Goal: Task Accomplishment & Management: Complete application form

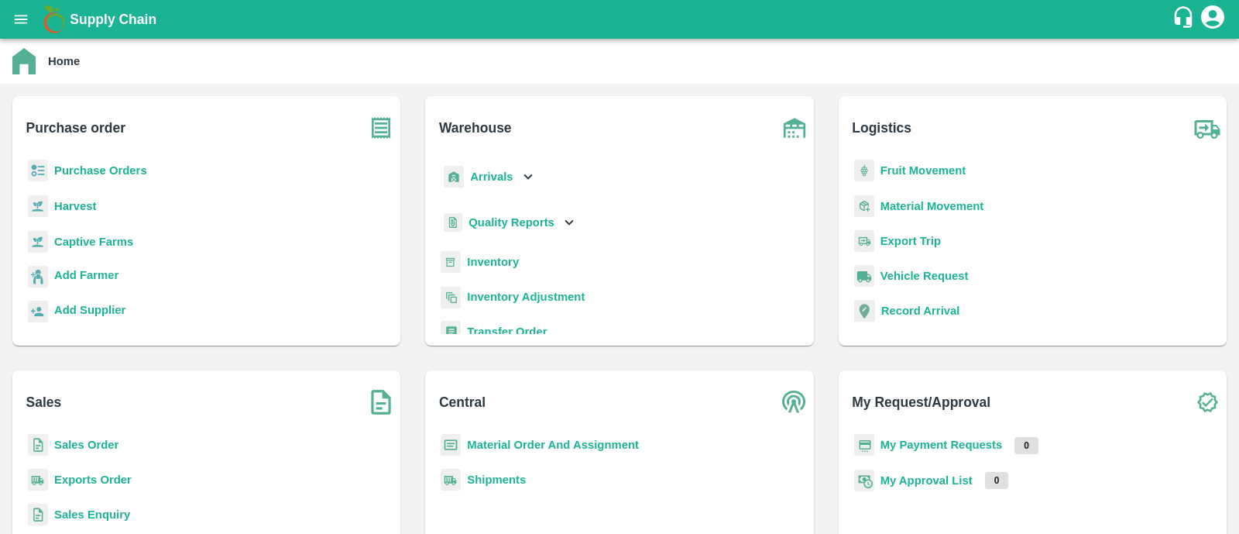
click at [120, 165] on b "Purchase Orders" at bounding box center [100, 170] width 93 height 12
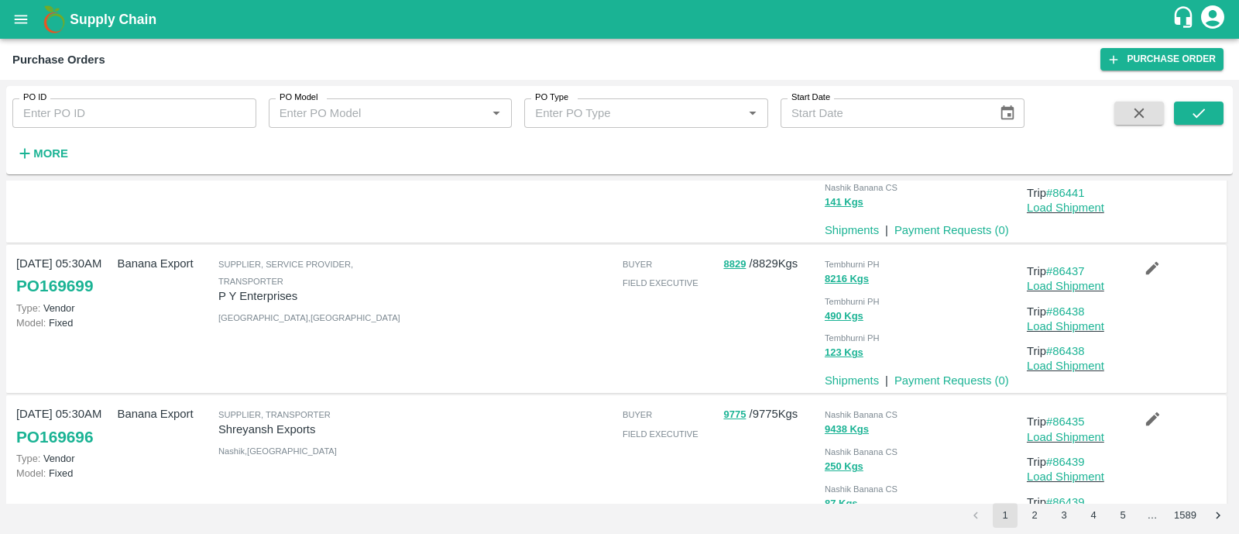
scroll to position [98, 0]
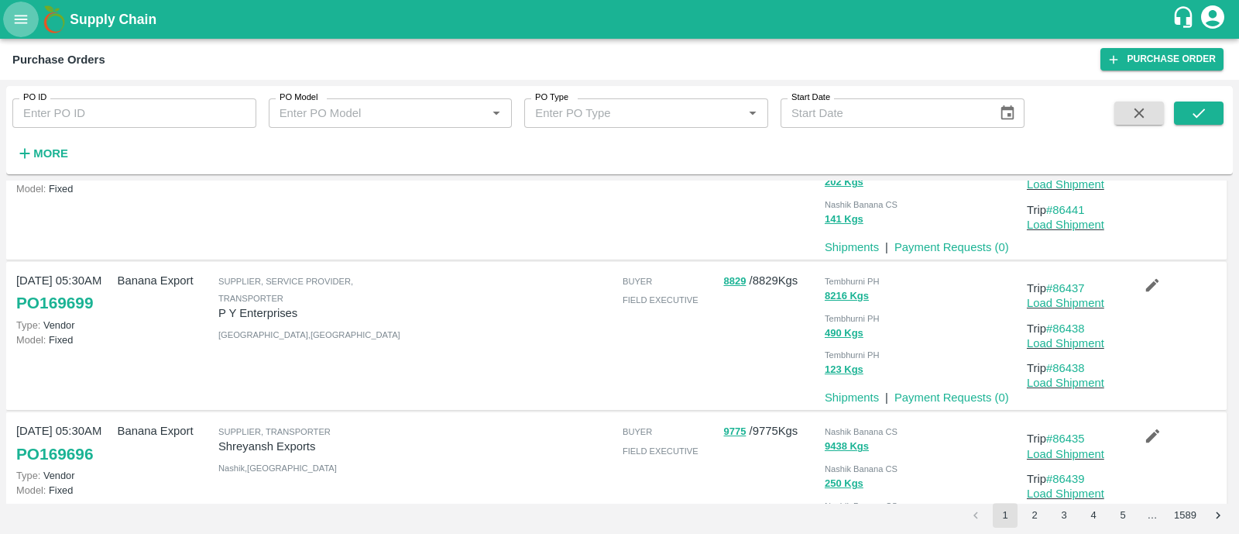
click at [10, 9] on button "open drawer" at bounding box center [21, 20] width 36 height 36
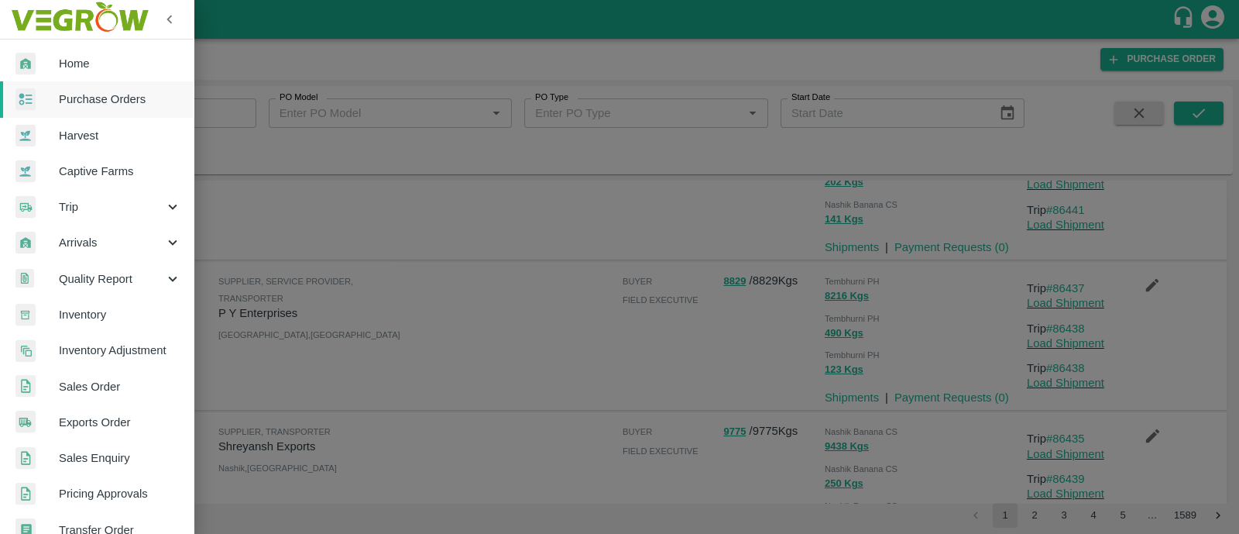
scroll to position [348, 0]
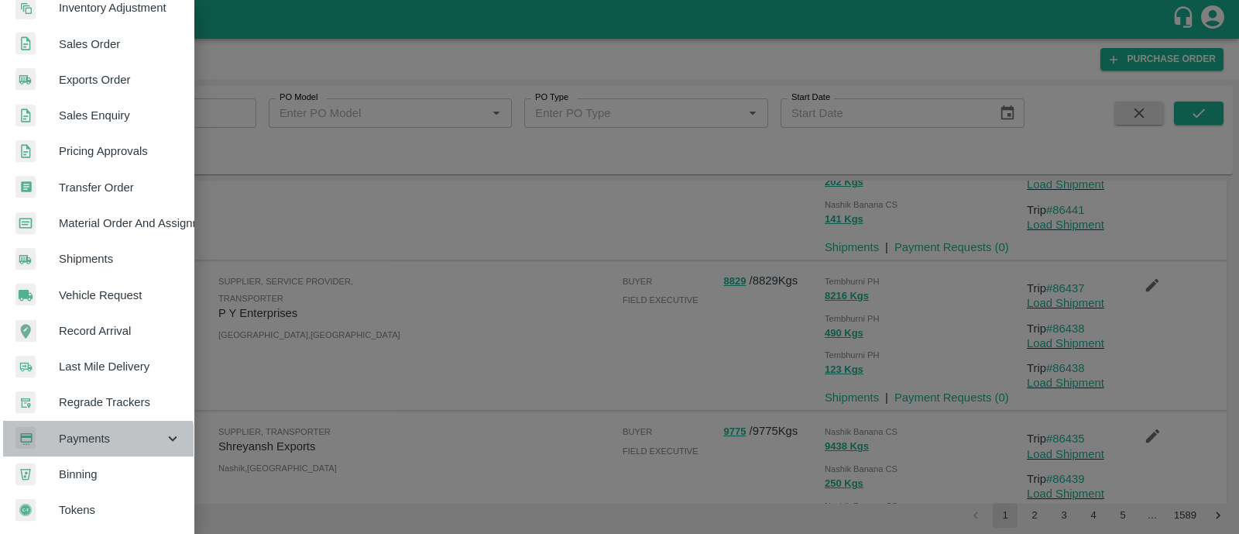
click at [77, 445] on div "Payments" at bounding box center [97, 438] width 194 height 36
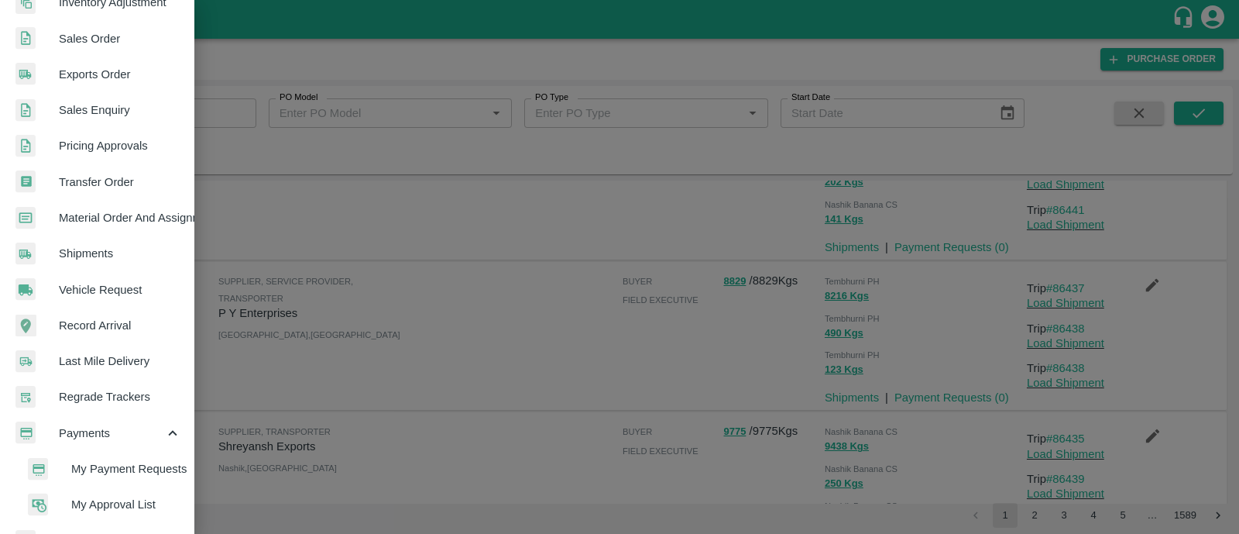
click at [143, 467] on span "My Payment Requests" at bounding box center [126, 468] width 110 height 17
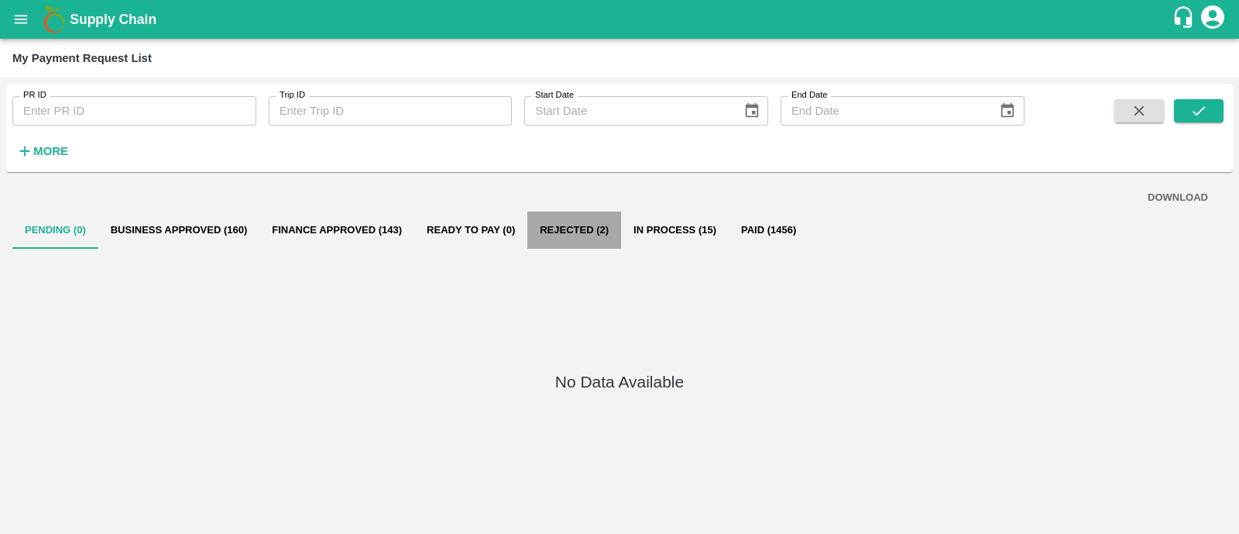
click at [577, 228] on button "Rejected (2)" at bounding box center [574, 229] width 94 height 37
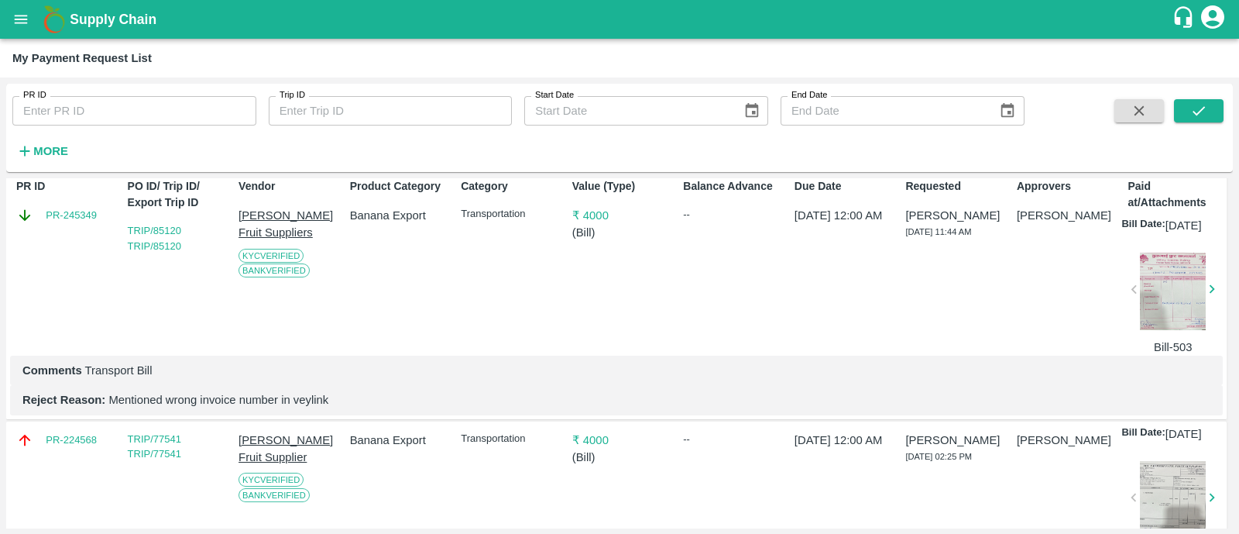
scroll to position [81, 0]
click at [1175, 303] on div at bounding box center [1173, 290] width 66 height 77
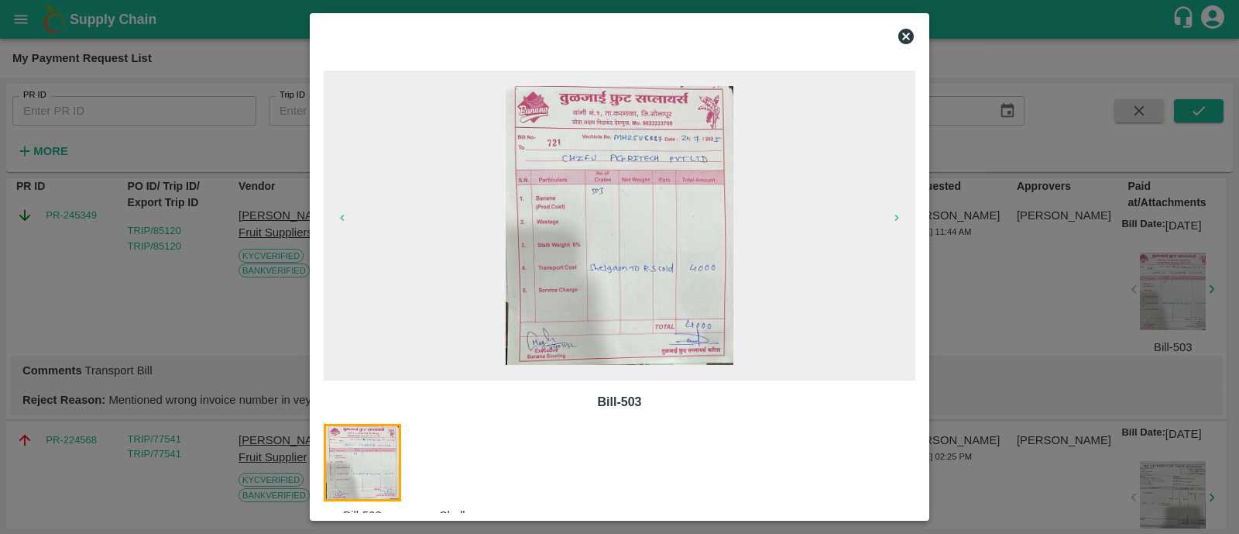
click at [657, 180] on img at bounding box center [620, 225] width 228 height 279
click at [1115, 375] on div at bounding box center [619, 267] width 1239 height 534
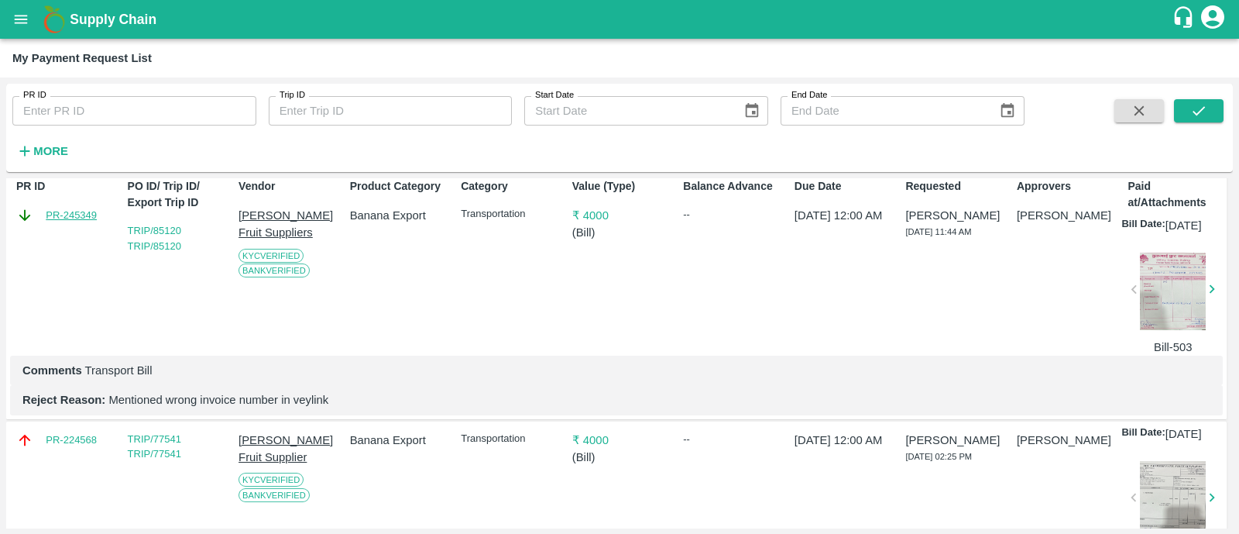
click at [70, 214] on link "PR-245349" at bounding box center [71, 215] width 51 height 15
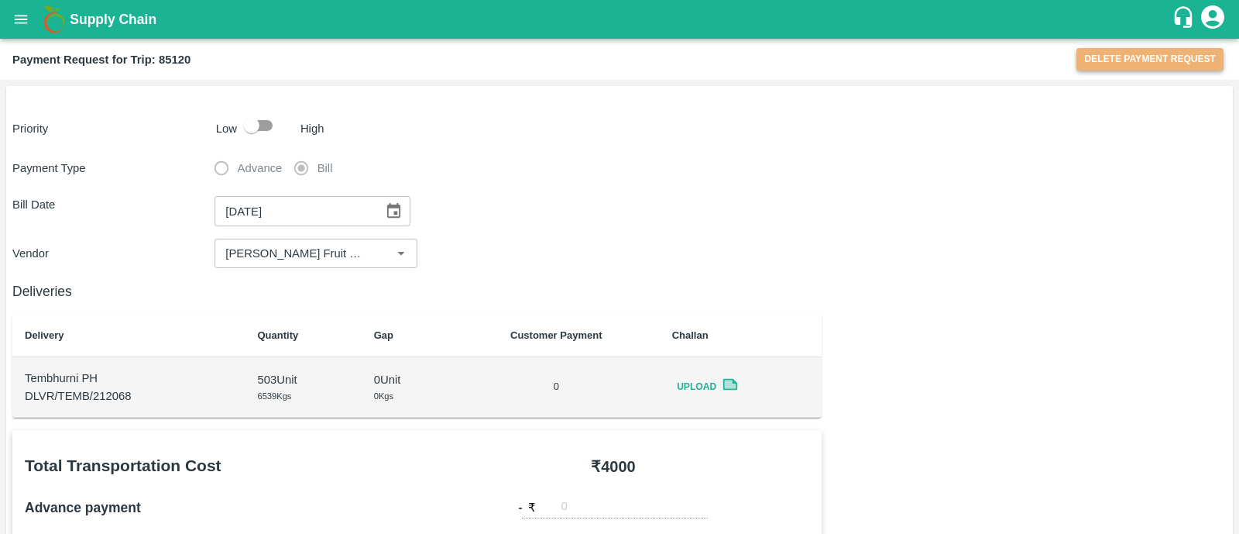
click at [1165, 60] on button "Delete Payment Request" at bounding box center [1149, 59] width 147 height 22
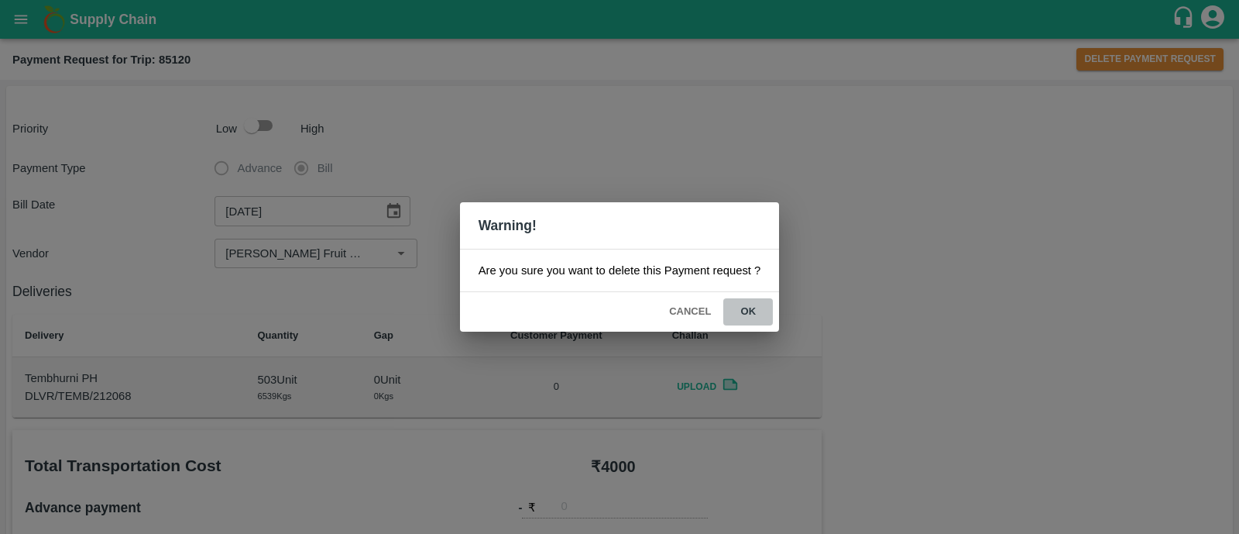
click at [753, 320] on button "ok" at bounding box center [748, 311] width 50 height 27
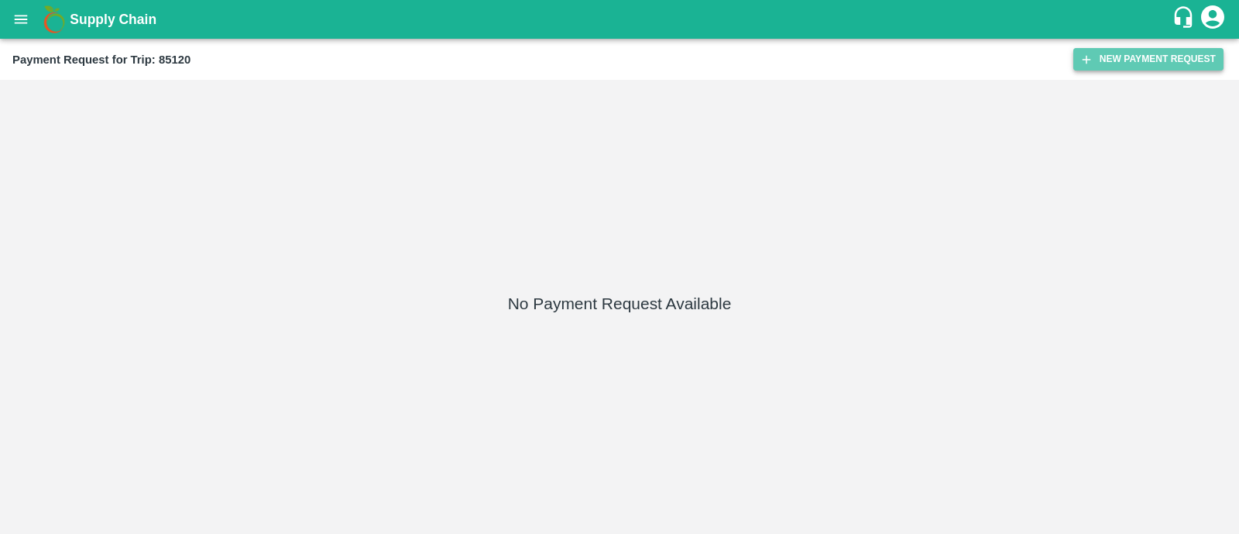
click at [1176, 48] on button "New Payment Request" at bounding box center [1148, 59] width 150 height 22
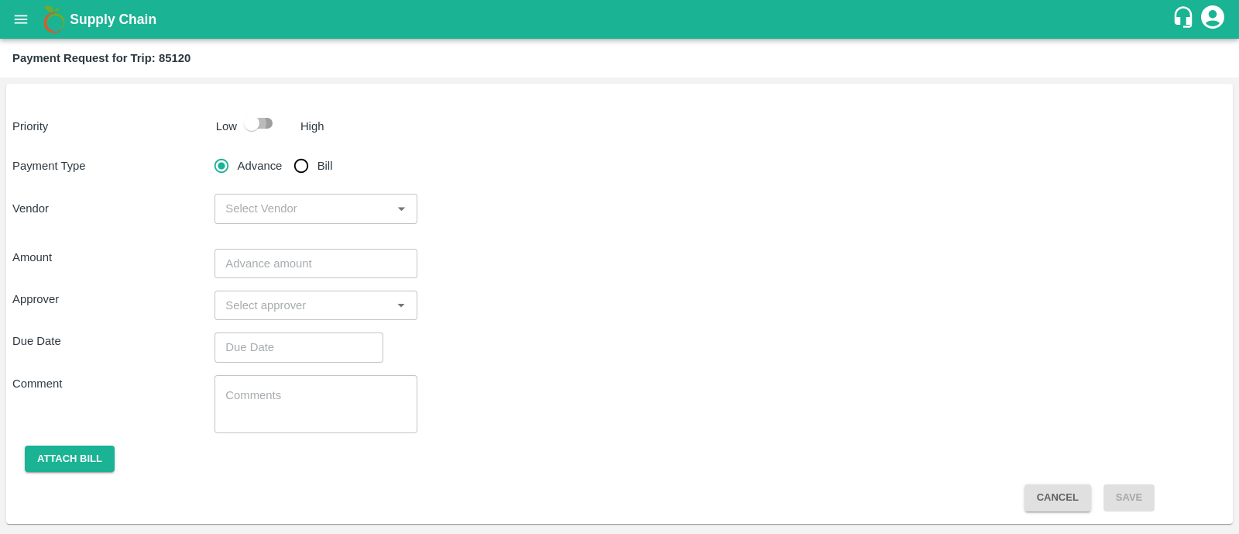
click at [275, 131] on input "checkbox" at bounding box center [252, 122] width 88 height 29
checkbox input "true"
click at [314, 179] on input "Bill" at bounding box center [301, 165] width 31 height 31
radio input "true"
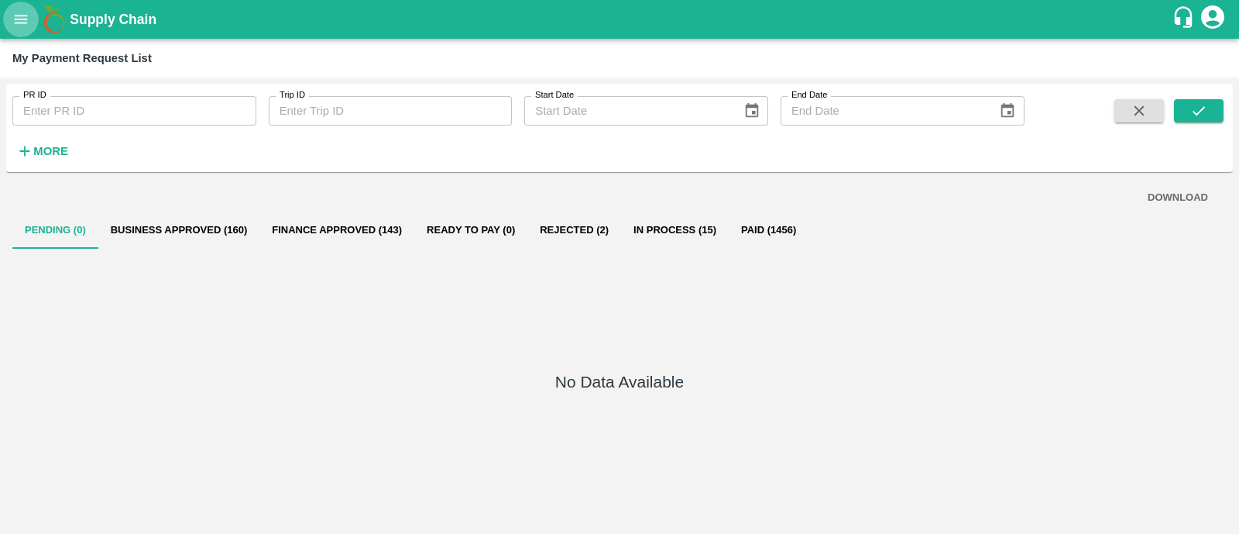
click at [20, 19] on icon "open drawer" at bounding box center [21, 19] width 13 height 9
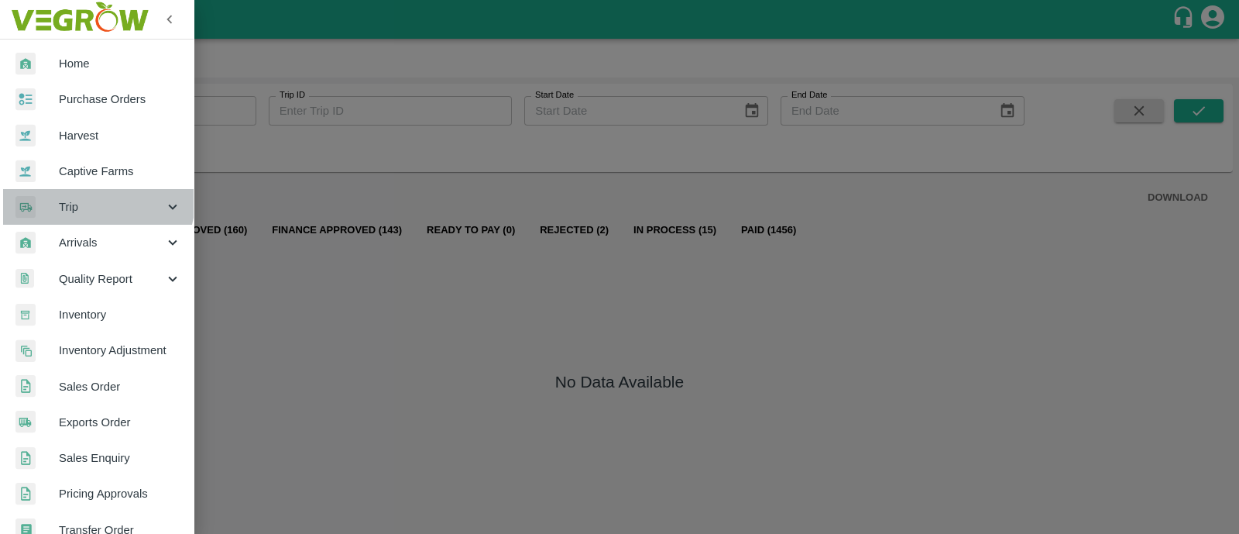
click at [87, 198] on span "Trip" at bounding box center [111, 206] width 105 height 17
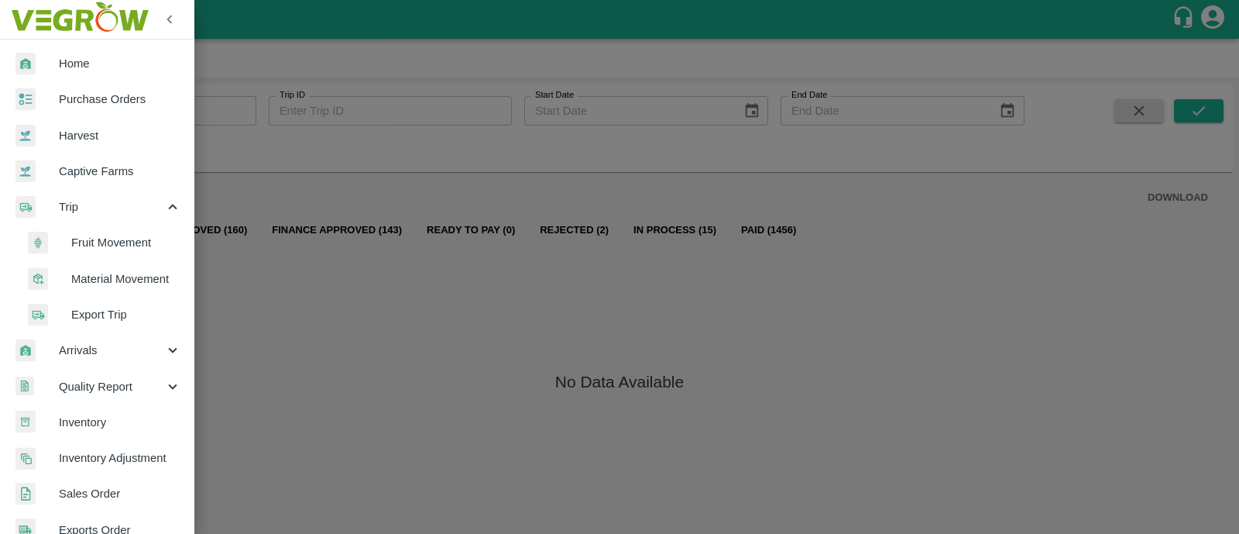
click at [122, 244] on span "Fruit Movement" at bounding box center [126, 242] width 110 height 17
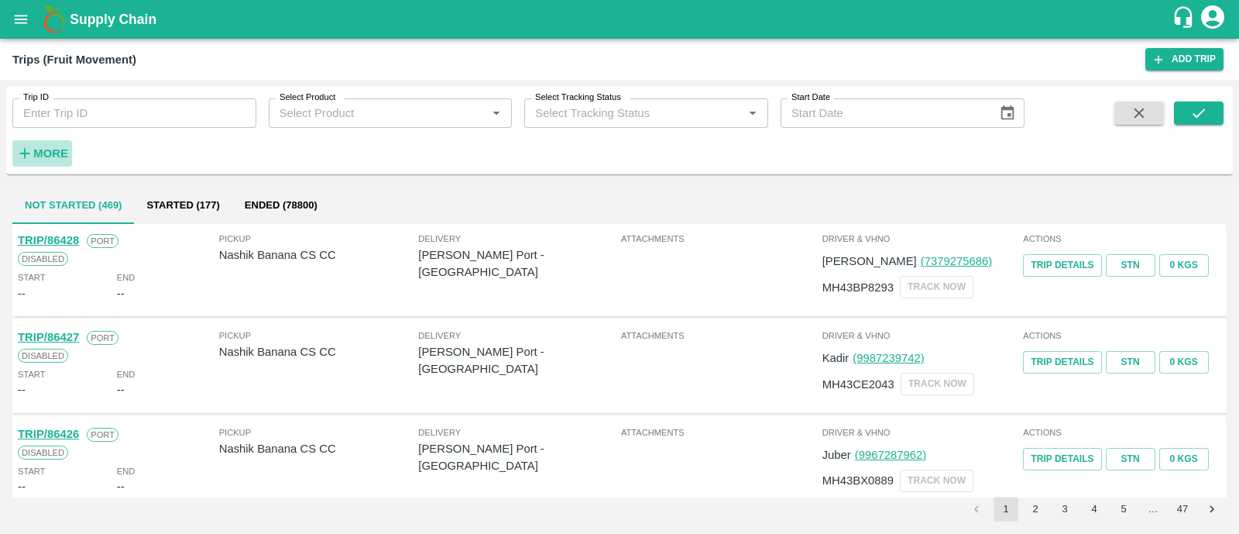
click at [62, 151] on strong "More" at bounding box center [50, 153] width 35 height 12
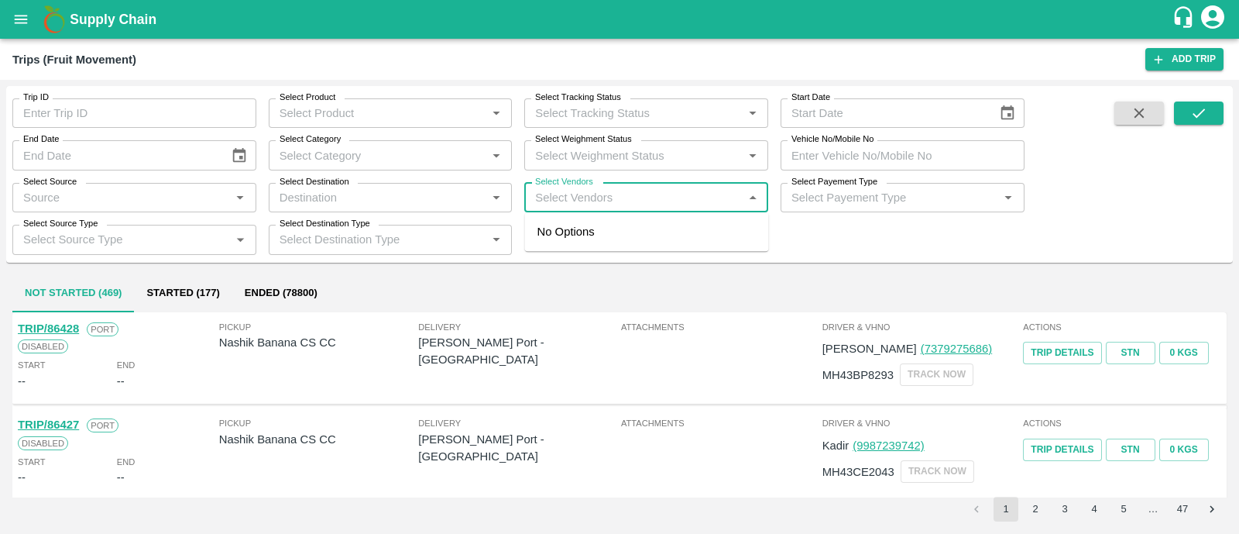
click at [596, 198] on input "Select Vendors" at bounding box center [633, 197] width 209 height 20
type input "tuljai"
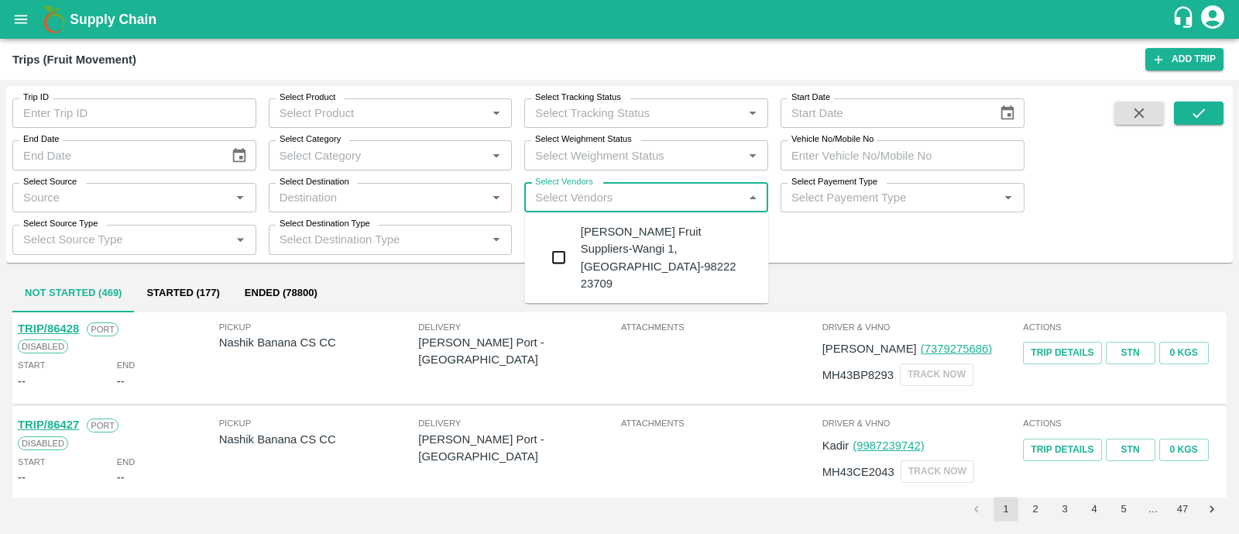
click at [654, 256] on div "Tuljai Fruit Suppliers-Wangi 1, Solapur-98222 23709" at bounding box center [669, 257] width 176 height 69
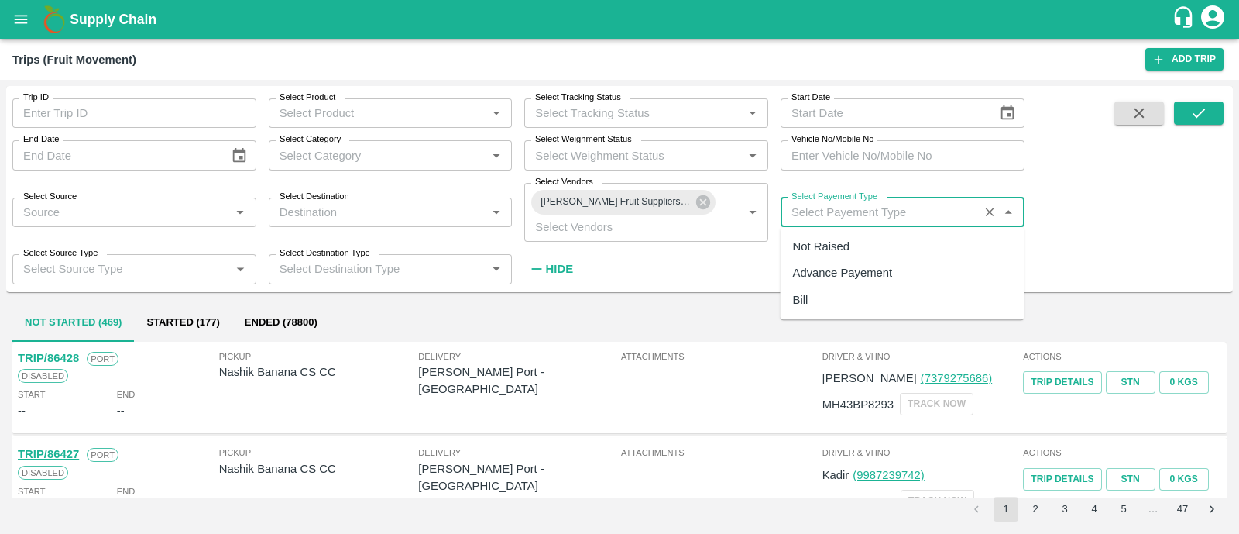
drag, startPoint x: 964, startPoint y: 207, endPoint x: 867, endPoint y: 245, distance: 104.3
click at [867, 245] on body "Supply Chain Trips (Fruit Movement) Add Trip Trip ID Trip ID Select Product Sel…" at bounding box center [619, 267] width 1239 height 534
click at [867, 245] on div "Not Raised" at bounding box center [903, 246] width 244 height 26
type input "Not Raised"
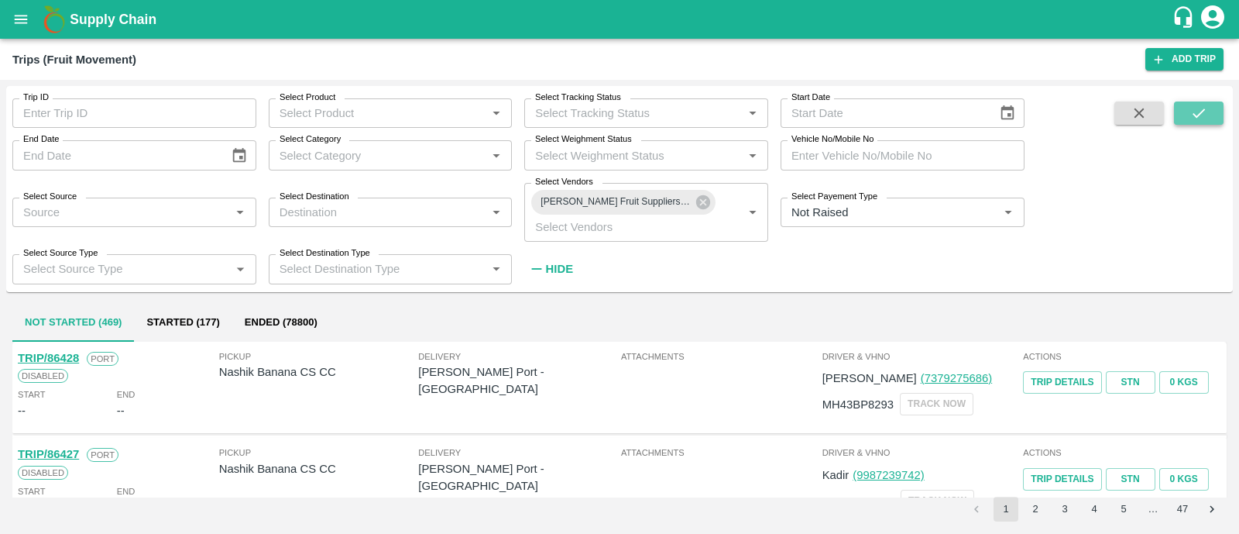
click at [1199, 118] on icon "submit" at bounding box center [1198, 113] width 17 height 17
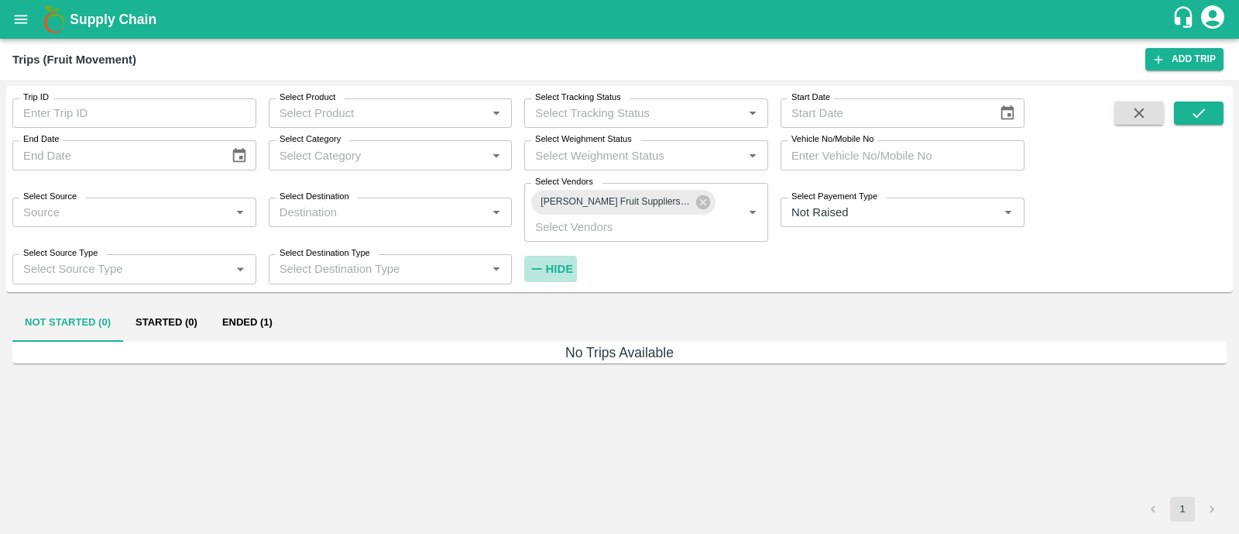
click at [571, 263] on strong "Hide" at bounding box center [559, 269] width 27 height 12
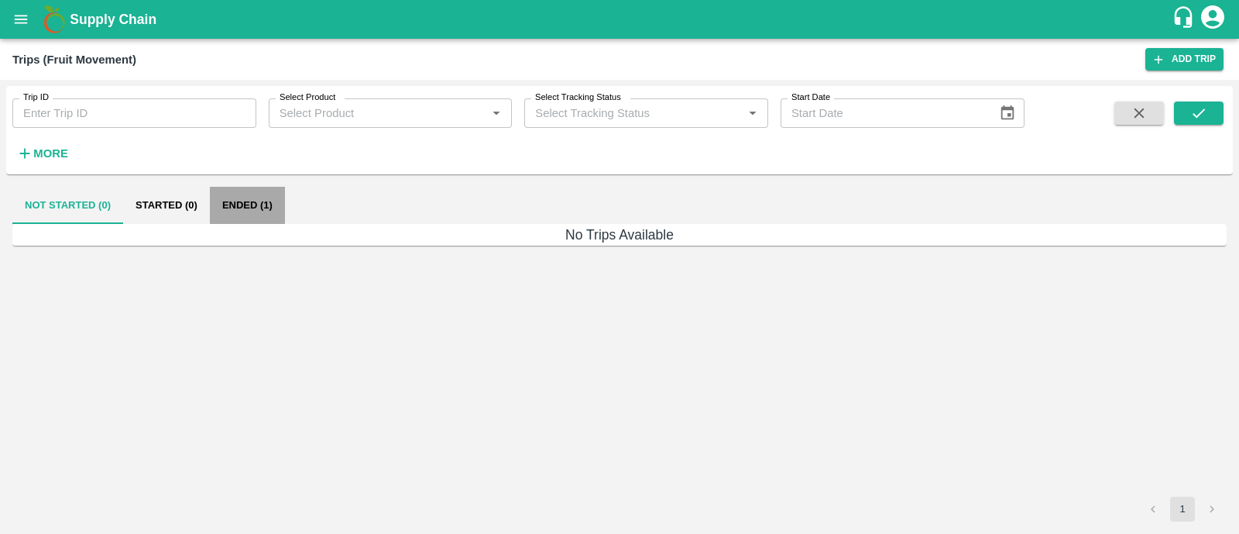
click at [236, 211] on button "Ended (1)" at bounding box center [247, 205] width 75 height 37
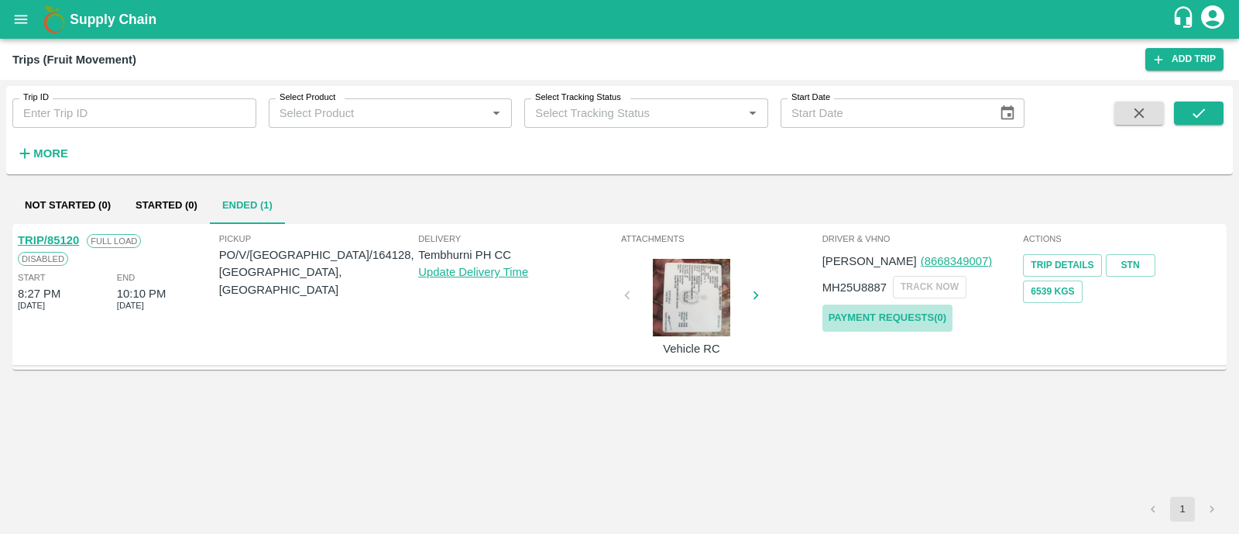
click at [900, 323] on link "Payment Requests( 0 )" at bounding box center [887, 317] width 130 height 27
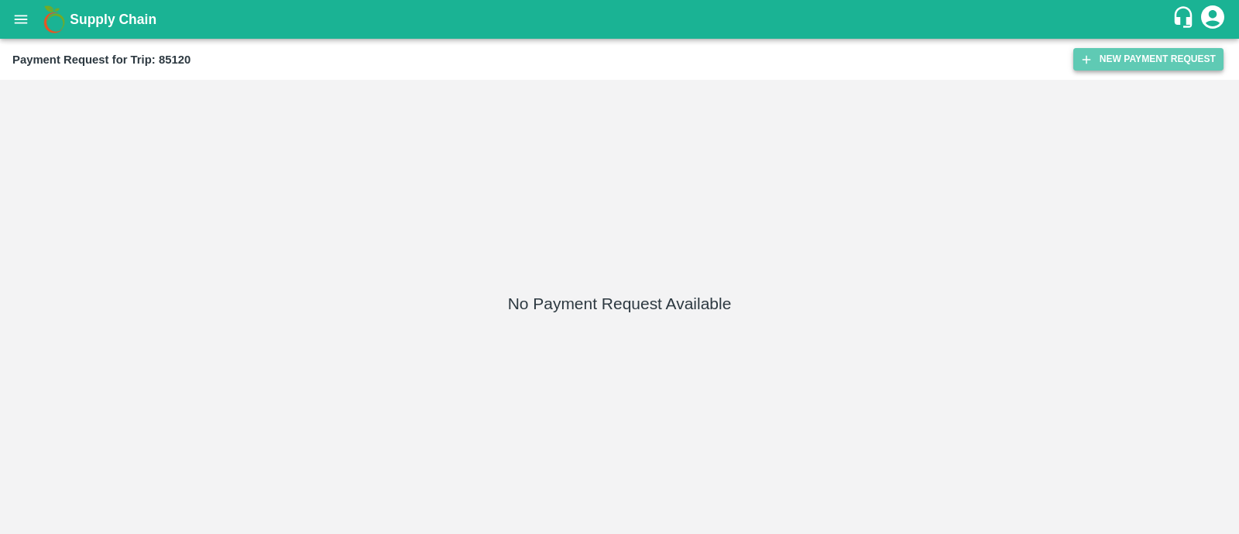
click at [1130, 55] on button "New Payment Request" at bounding box center [1148, 59] width 150 height 22
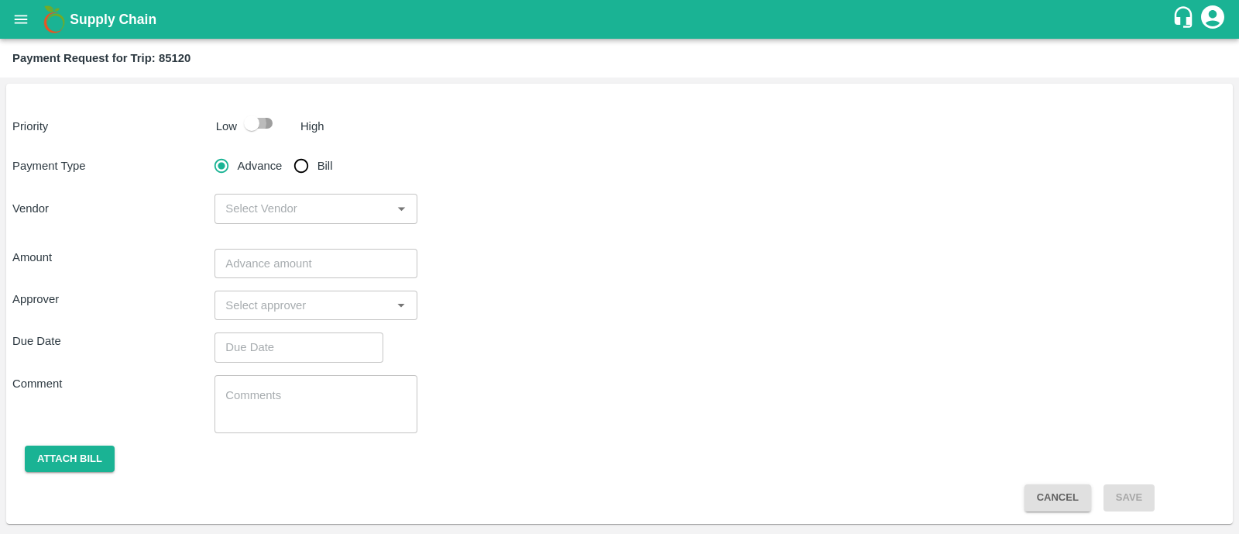
click at [264, 123] on input "checkbox" at bounding box center [252, 122] width 88 height 29
checkbox input "true"
click at [298, 168] on input "Bill" at bounding box center [301, 165] width 31 height 31
radio input "true"
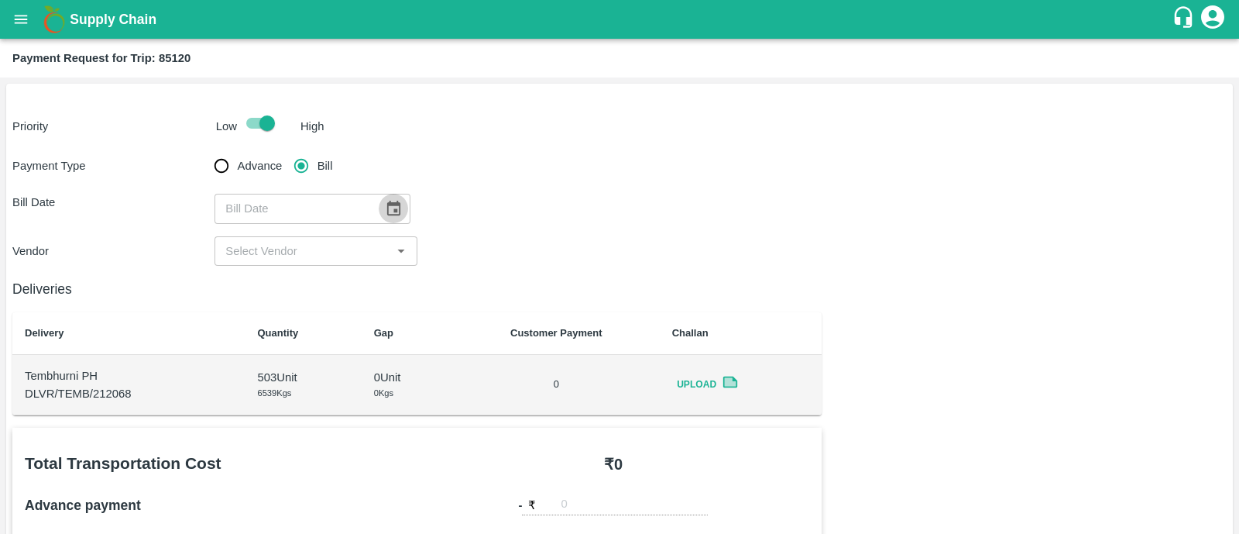
click at [386, 212] on icon "Choose date" at bounding box center [393, 208] width 17 height 17
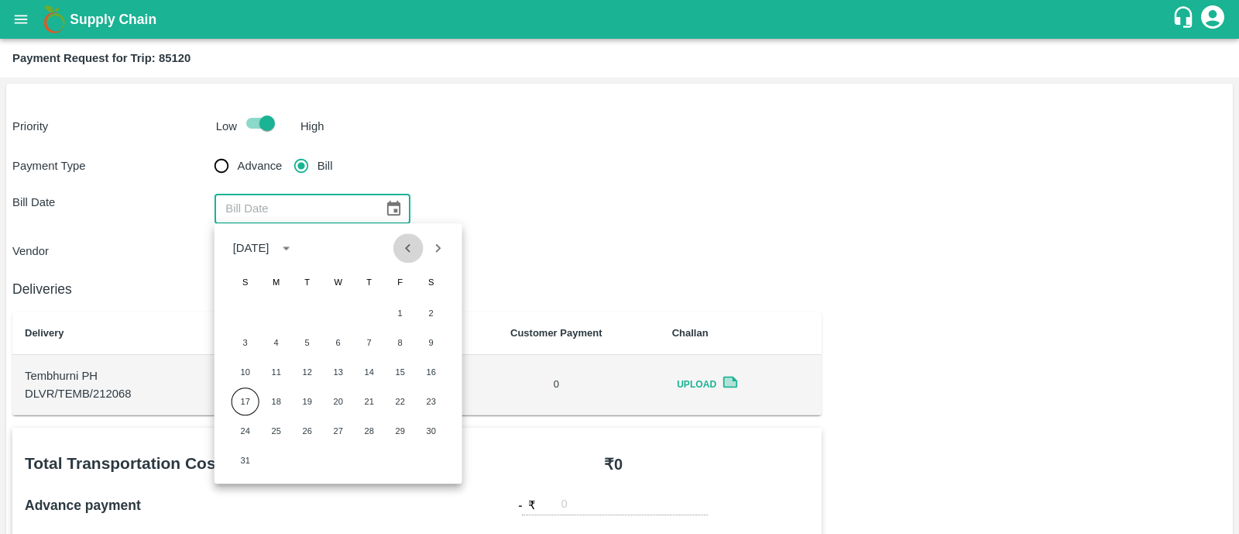
click at [406, 249] on icon "Previous month" at bounding box center [408, 247] width 17 height 17
click at [249, 401] on button "20" at bounding box center [246, 401] width 28 height 28
type input "20/07/2025"
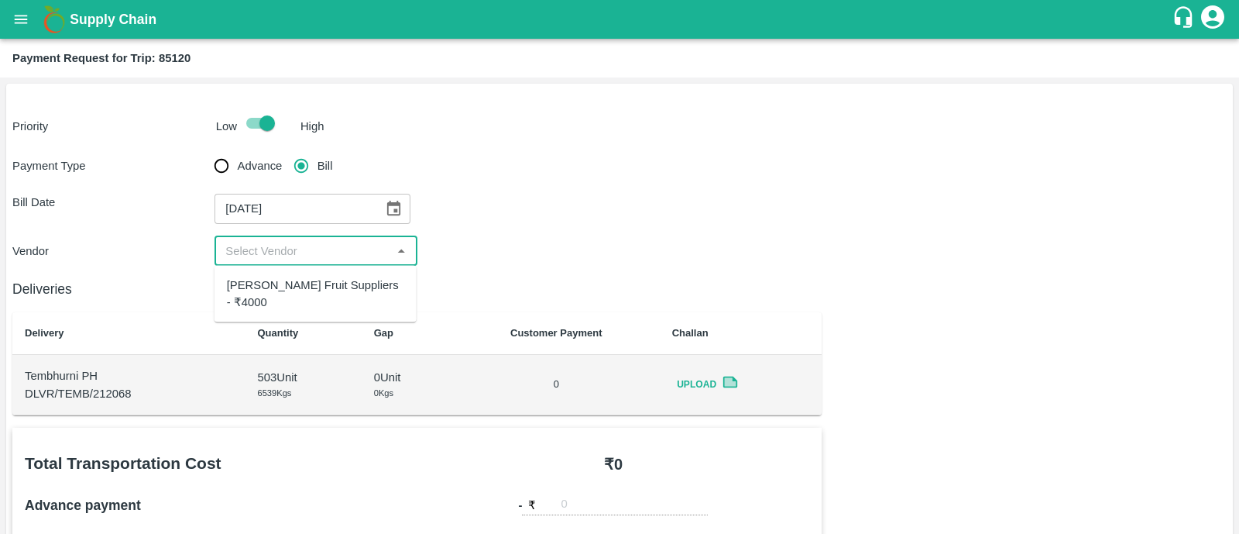
click at [300, 256] on input "input" at bounding box center [302, 251] width 167 height 20
click at [315, 288] on div "Tuljai Fruit Suppliers - ₹4000" at bounding box center [315, 293] width 177 height 35
type input "Tuljai Fruit Suppliers - ₹4000"
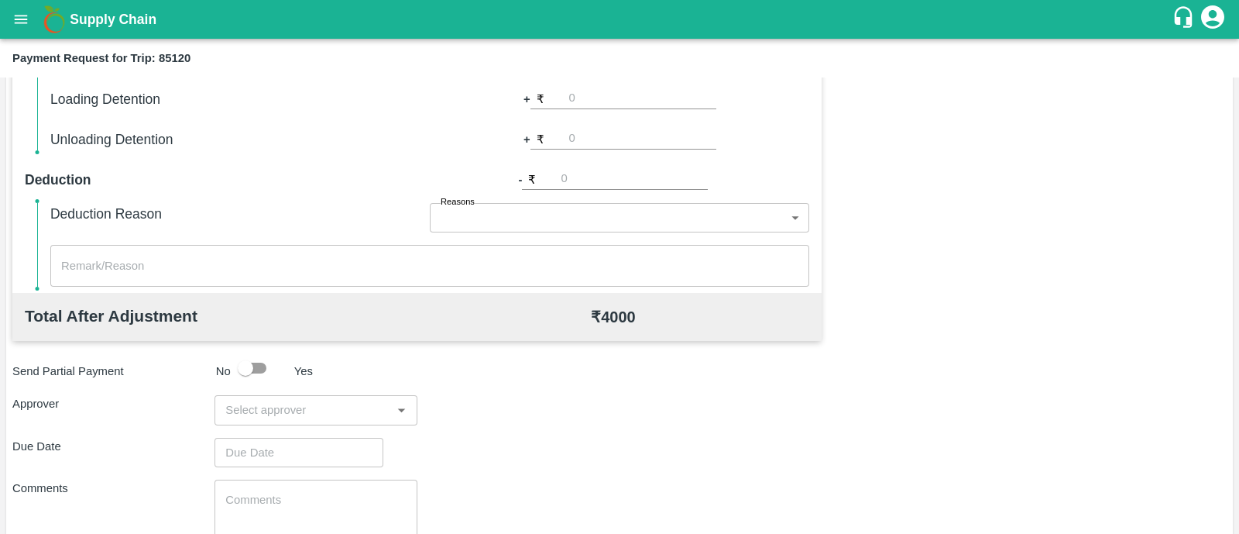
scroll to position [661, 0]
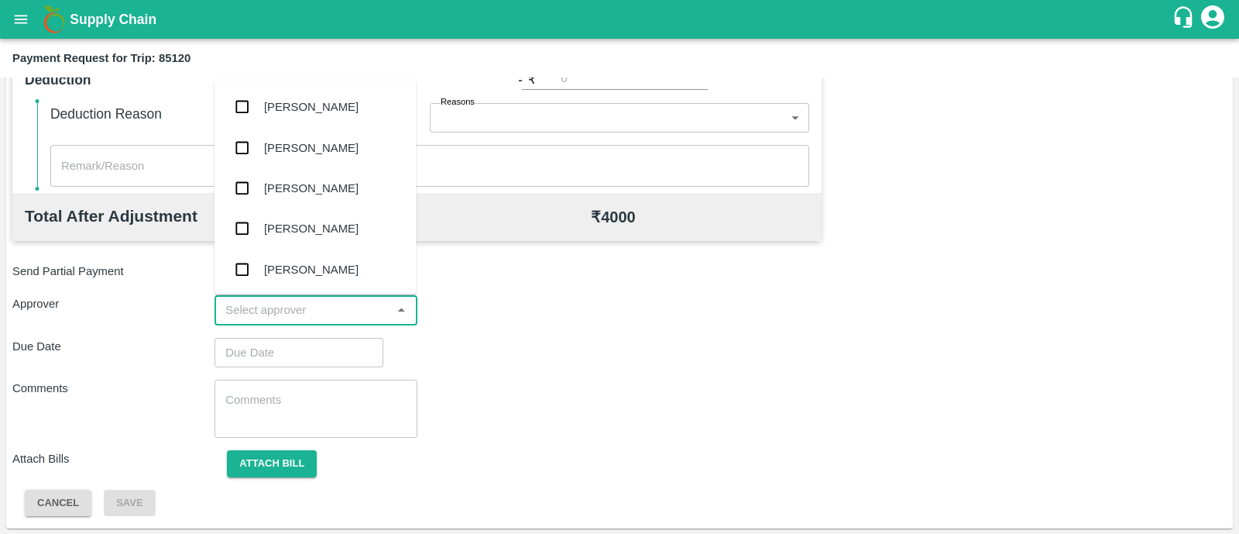
click at [239, 307] on input "input" at bounding box center [302, 310] width 167 height 20
type input "prasad"
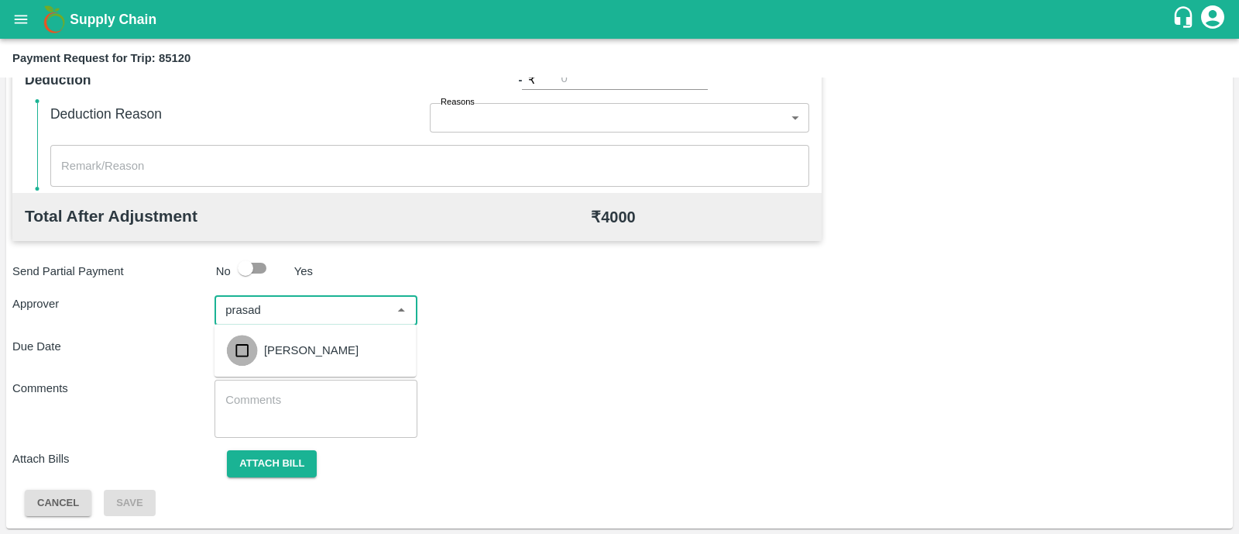
click at [249, 348] on input "checkbox" at bounding box center [242, 350] width 31 height 31
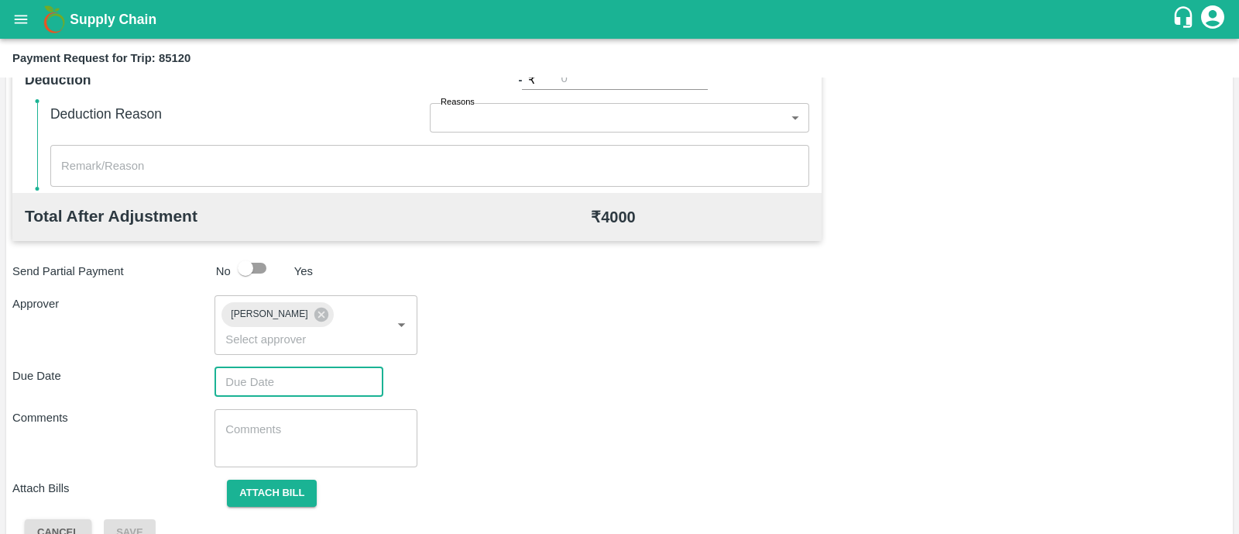
type input "DD/MM/YYYY hh:mm aa"
click at [263, 367] on input "DD/MM/YYYY hh:mm aa" at bounding box center [293, 381] width 158 height 29
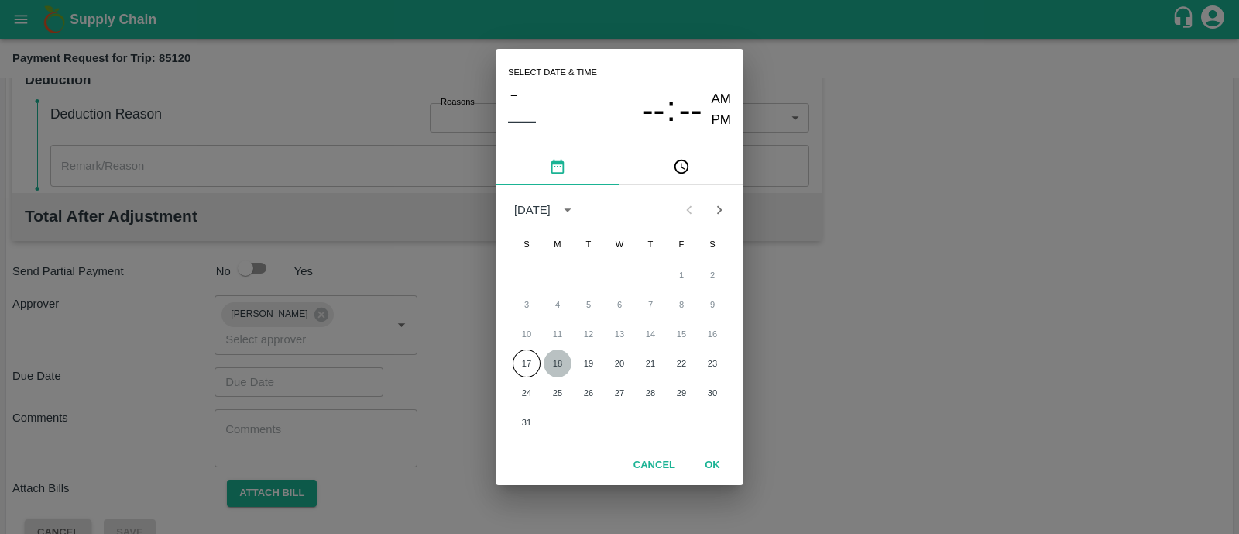
click at [558, 360] on button "18" at bounding box center [558, 363] width 28 height 28
type input "18/08/2025 12:00 AM"
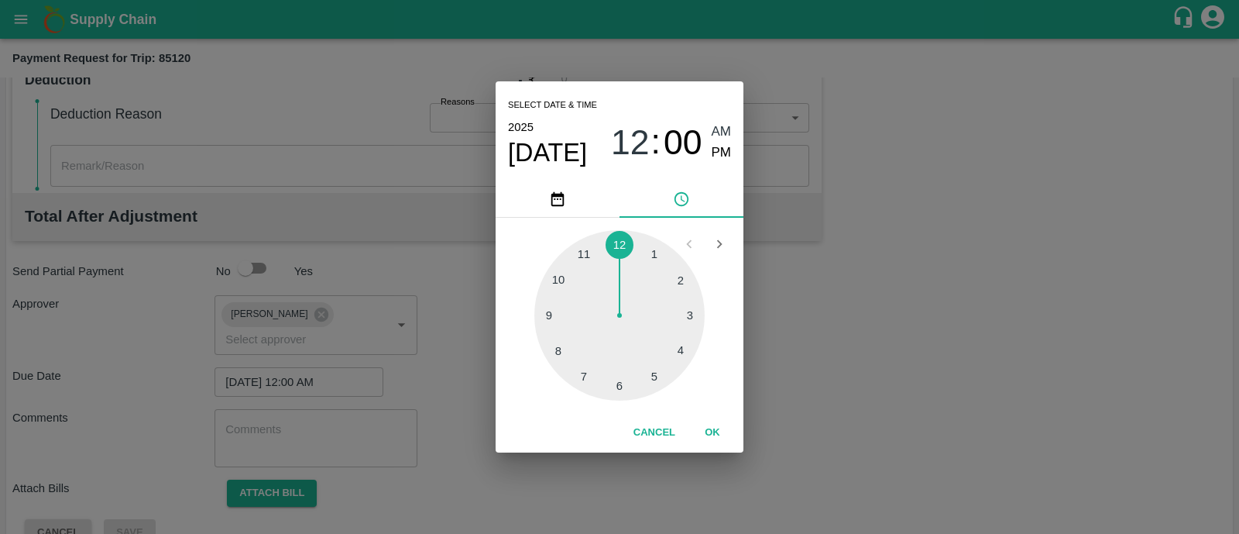
click at [712, 433] on button "OK" at bounding box center [713, 432] width 50 height 27
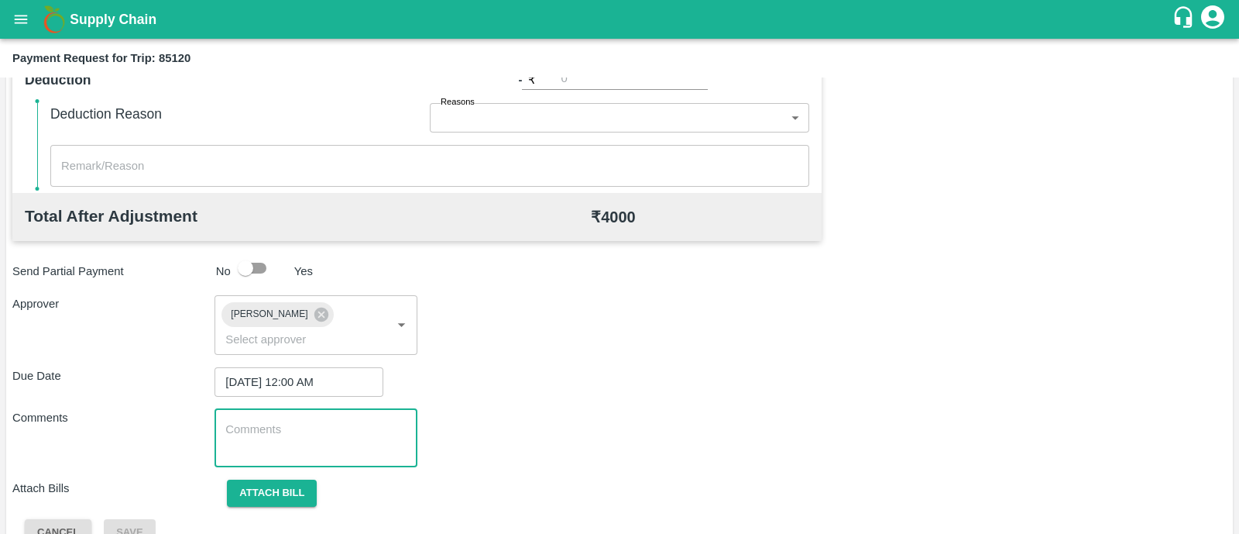
click at [247, 421] on textarea at bounding box center [315, 437] width 180 height 33
type textarea "Transport Bill"
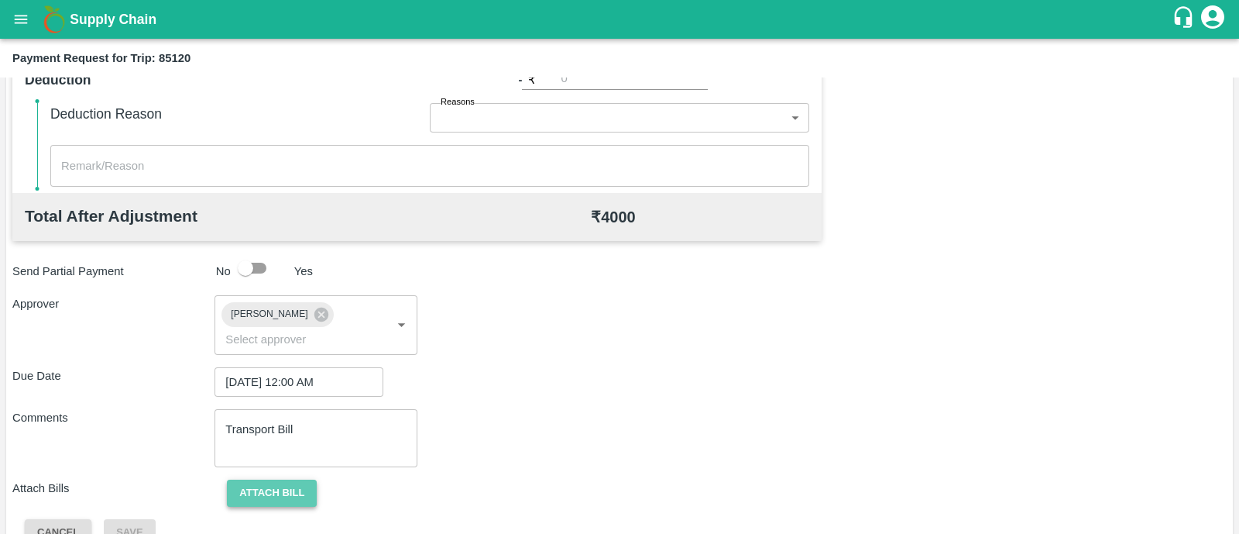
click at [267, 479] on button "Attach bill" at bounding box center [272, 492] width 90 height 27
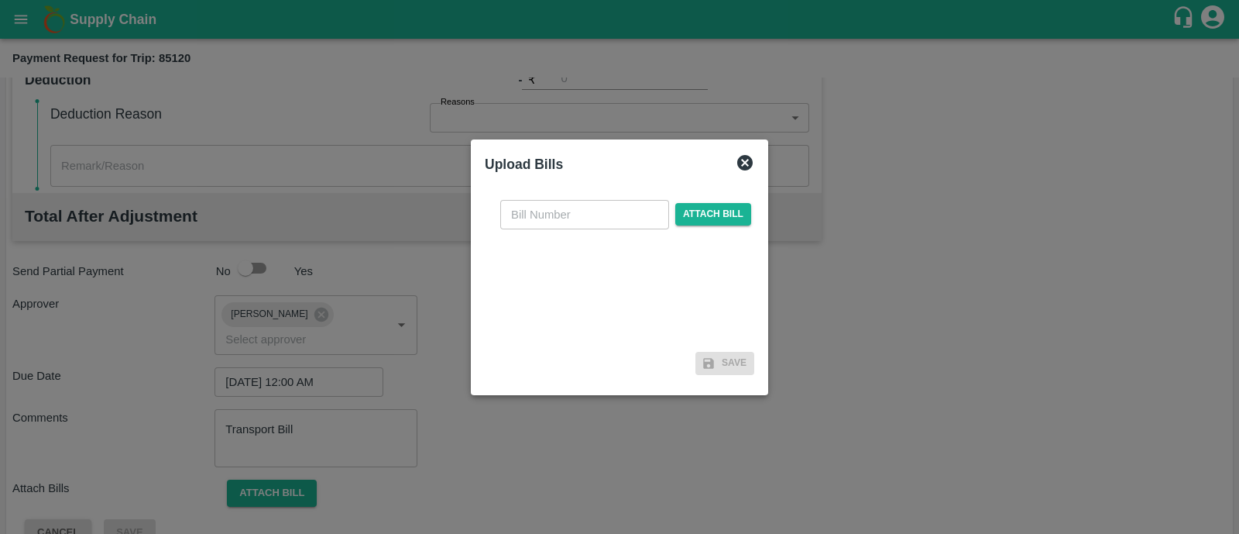
click at [607, 214] on input "text" at bounding box center [584, 214] width 169 height 29
type input "721"
click at [724, 213] on span "Attach bill" at bounding box center [713, 214] width 76 height 22
click at [0, 0] on input "Attach bill" at bounding box center [0, 0] width 0 height 0
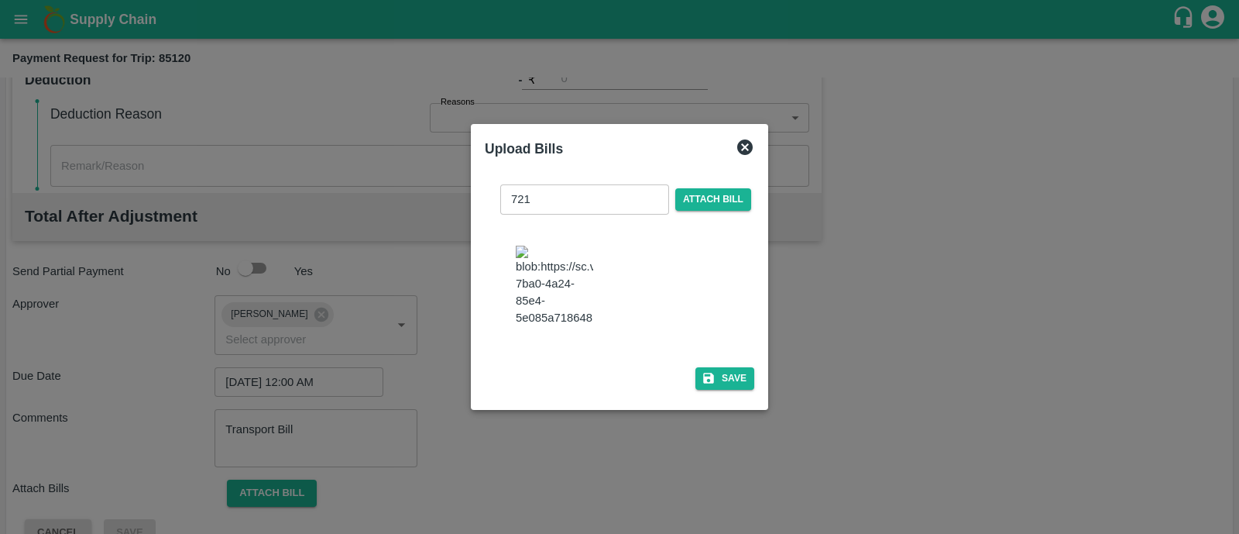
click at [563, 297] on img at bounding box center [554, 285] width 77 height 81
click at [721, 375] on button "Save" at bounding box center [724, 378] width 59 height 22
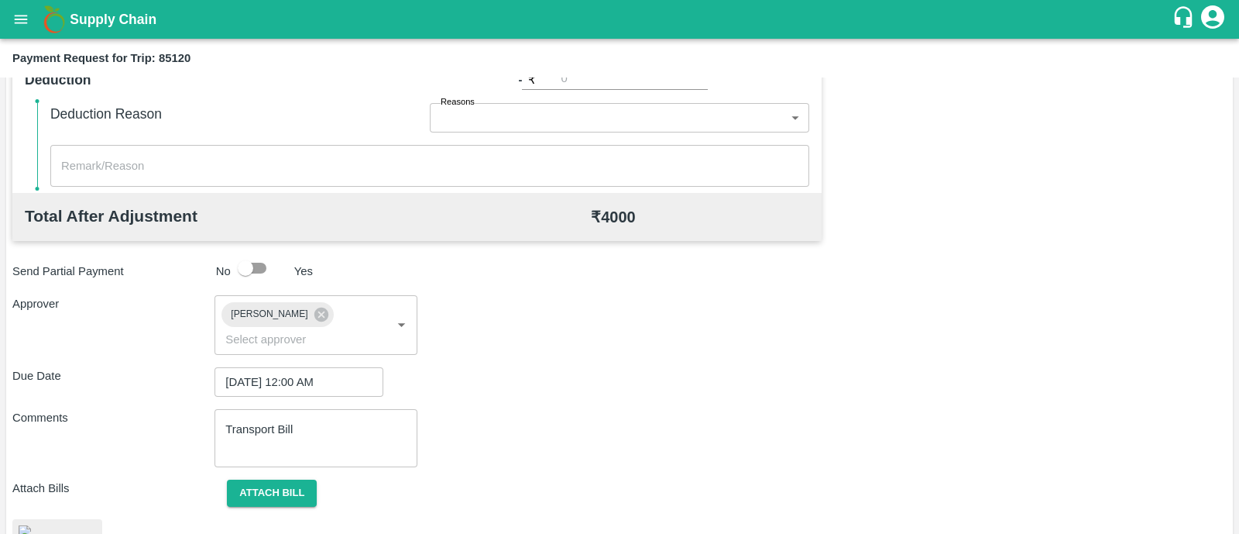
scroll to position [764, 0]
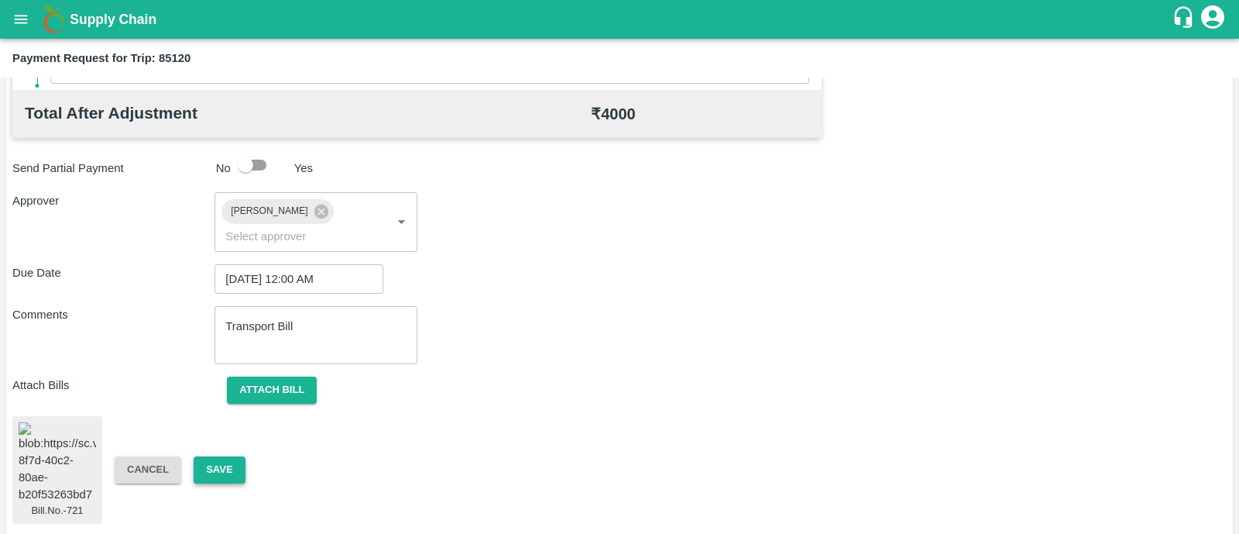
click at [228, 456] on button "Save" at bounding box center [219, 469] width 51 height 27
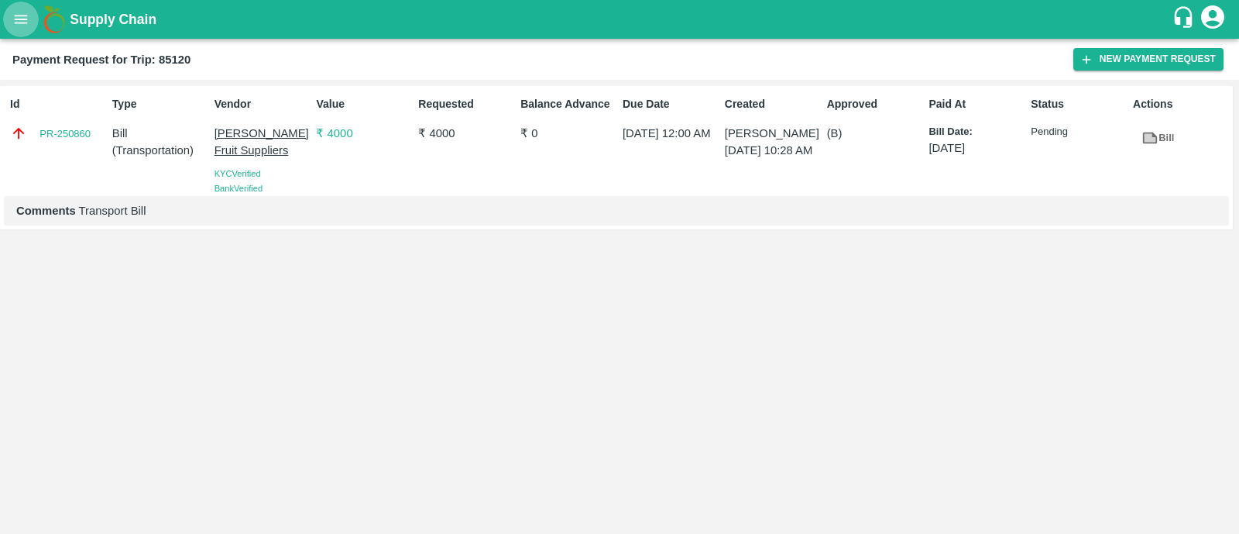
click at [28, 19] on icon "open drawer" at bounding box center [20, 19] width 17 height 17
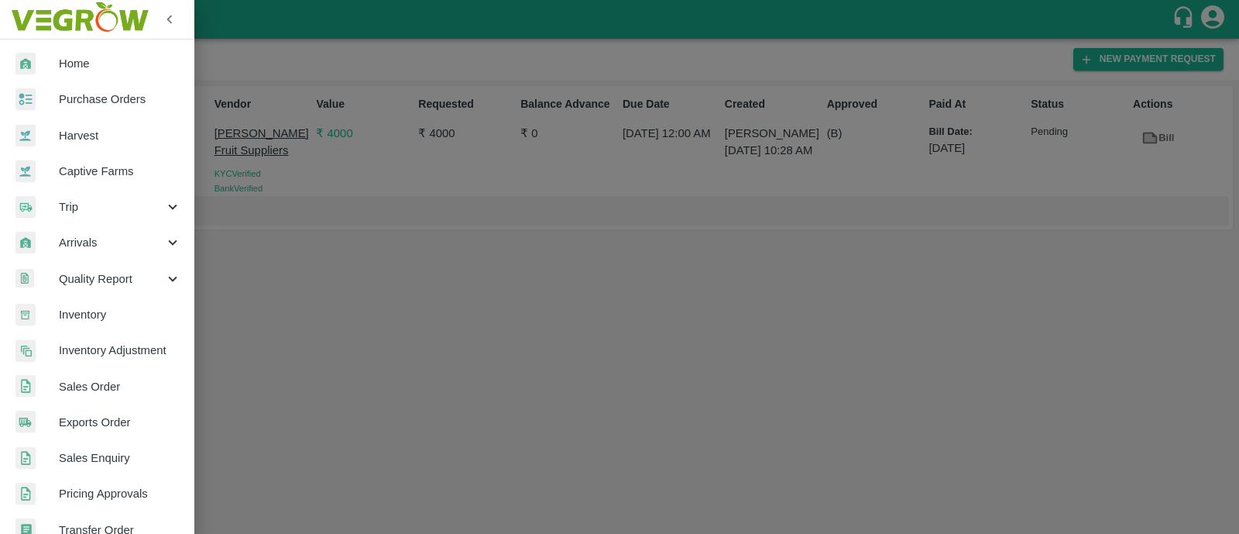
scroll to position [348, 0]
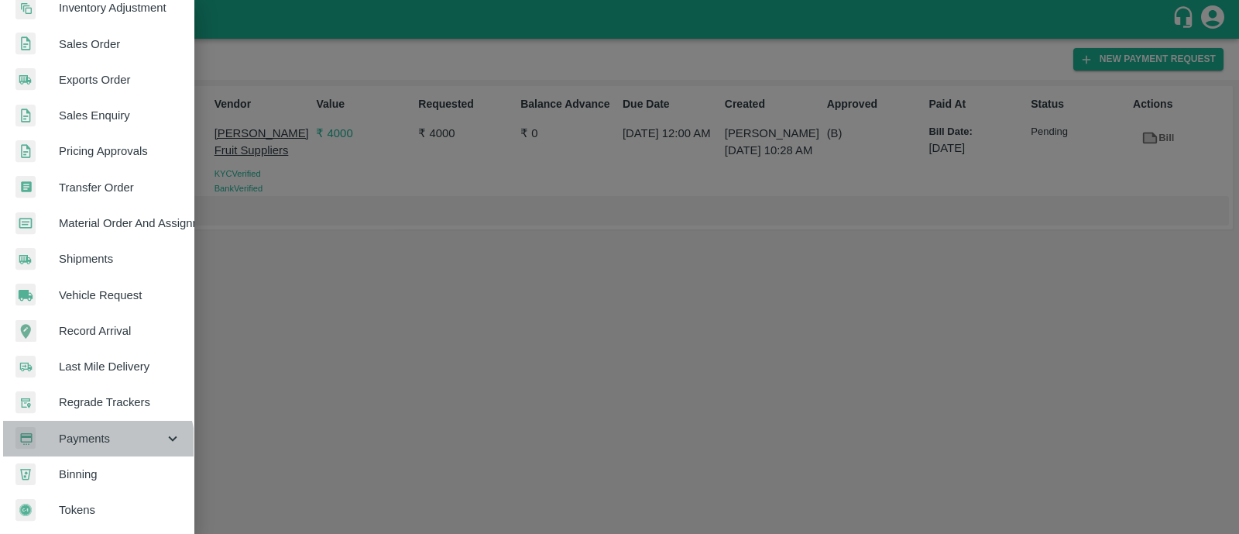
click at [93, 440] on span "Payments" at bounding box center [111, 438] width 105 height 17
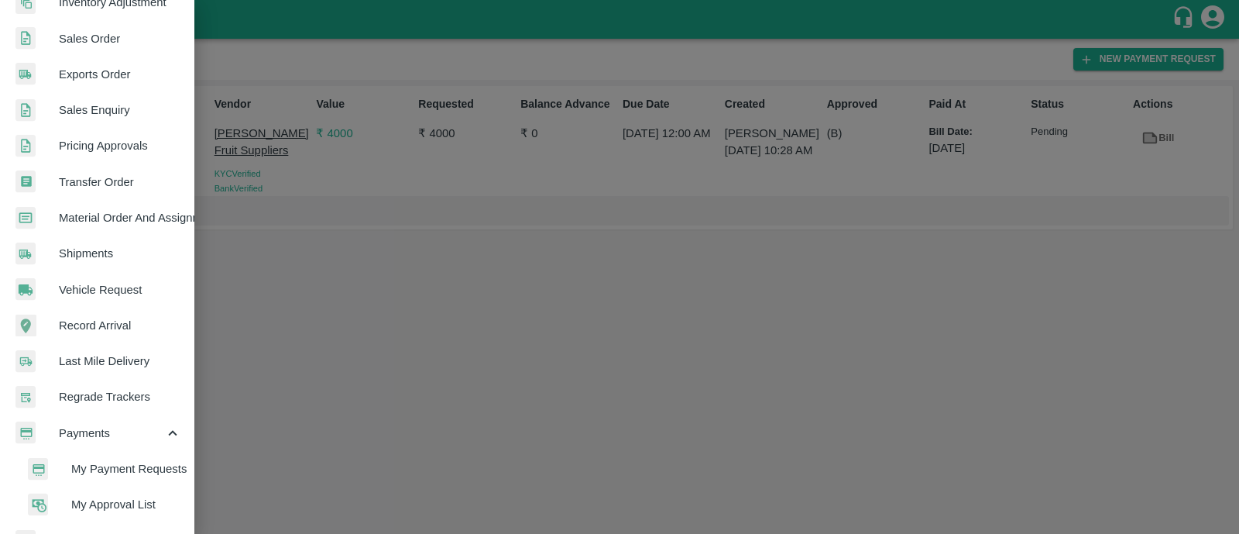
click at [108, 466] on span "My Payment Requests" at bounding box center [126, 468] width 110 height 17
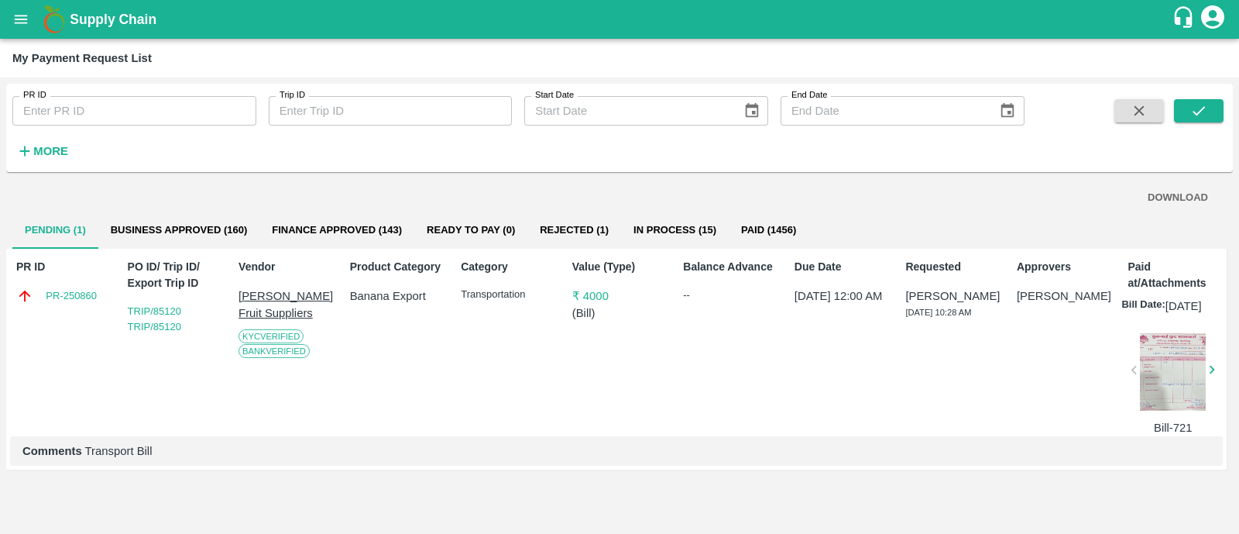
click at [41, 156] on strong "More" at bounding box center [50, 151] width 35 height 12
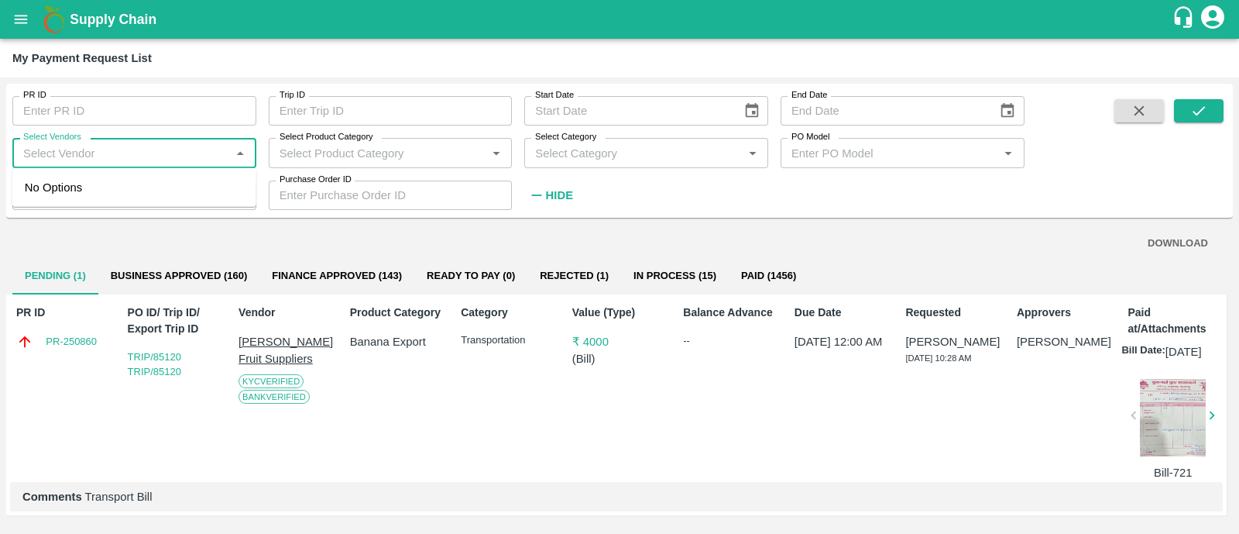
click at [127, 152] on input "Select Vendors" at bounding box center [121, 152] width 209 height 20
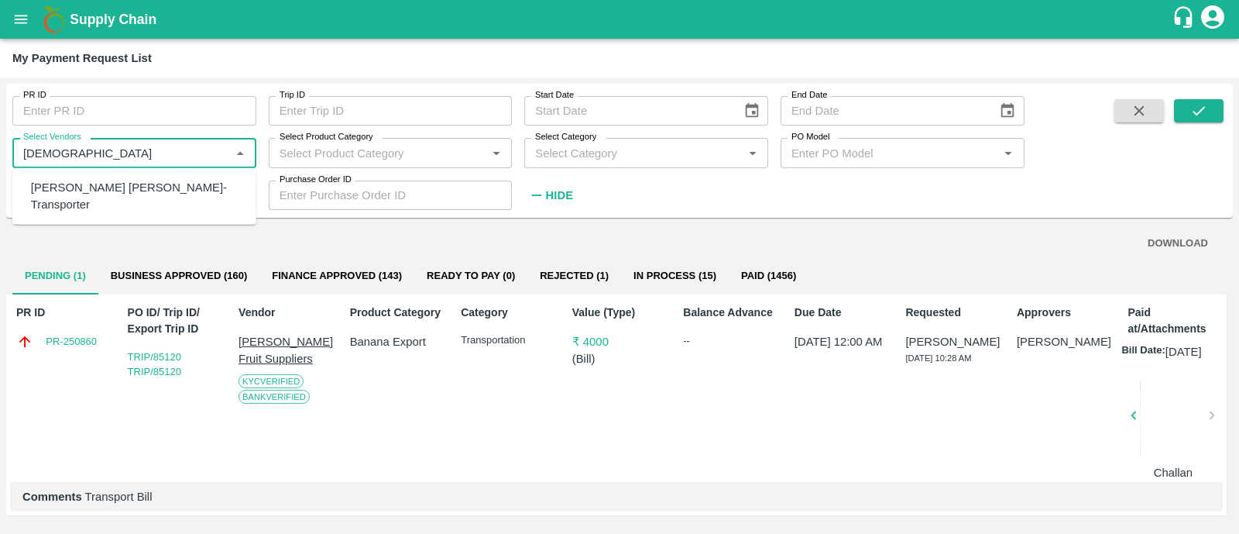
click at [131, 187] on div "Dnyaneshwar Vitthal Godse-Transporter" at bounding box center [137, 196] width 213 height 35
type input "Dnyaneshwar Vitthal Godse-Transporter"
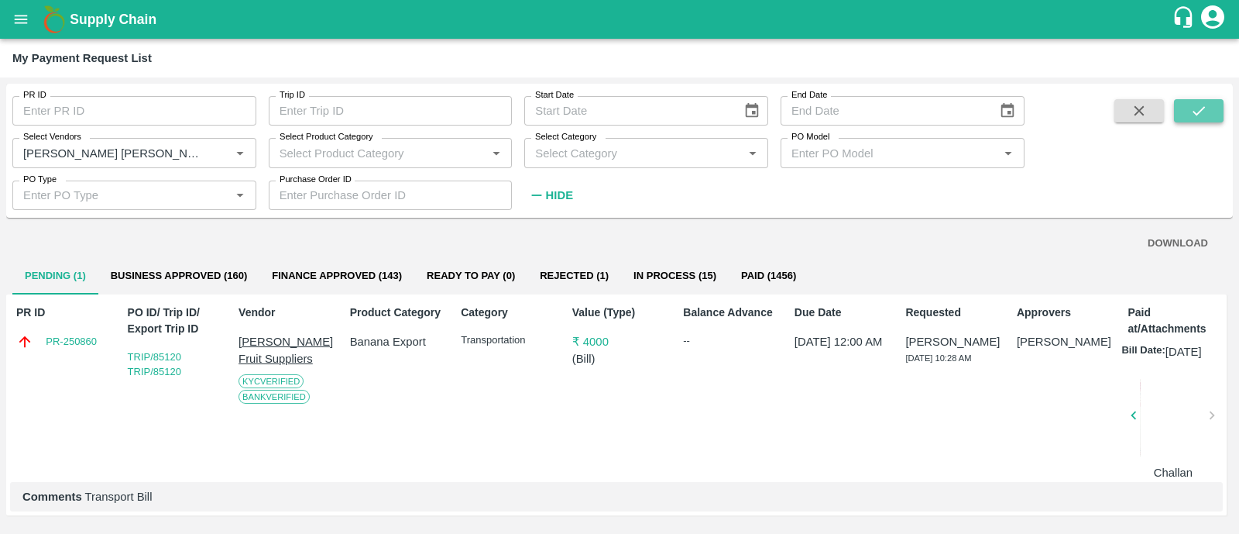
click at [1216, 100] on button "submit" at bounding box center [1199, 110] width 50 height 23
